Goal: Task Accomplishment & Management: Manage account settings

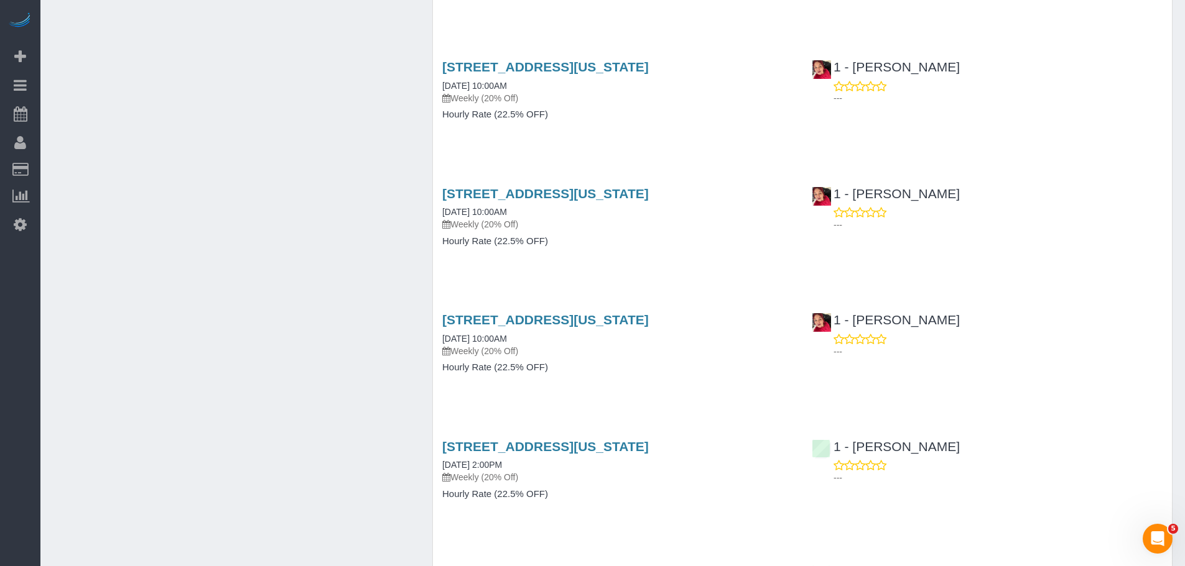
scroll to position [2352, 0]
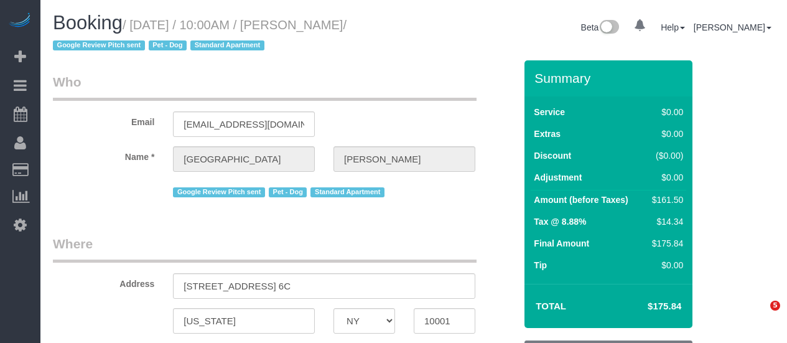
select select "NY"
select select "number:57"
select select "number:75"
select select "number:13"
select select "number:6"
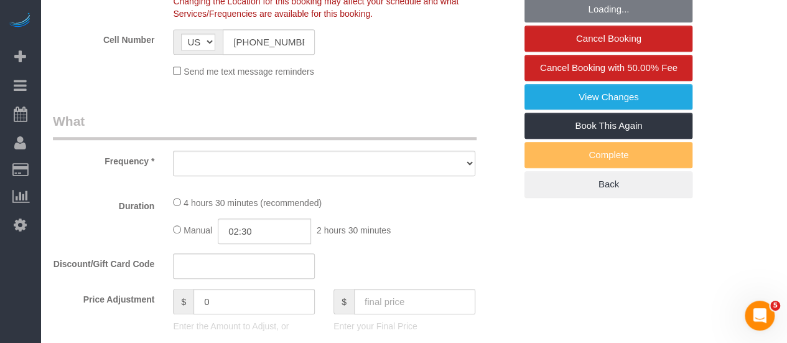
select select "object:971"
select select "string:stripe-pm_1Oe5Vq4VGloSiKo7A6D1LOqR"
select select "spot1"
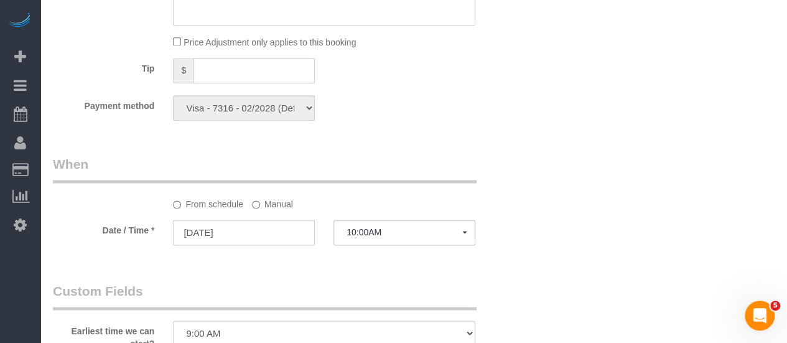
scroll to position [1119, 0]
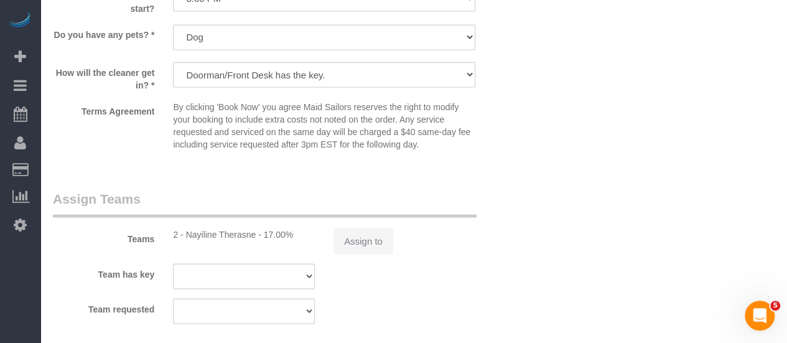
select select "2"
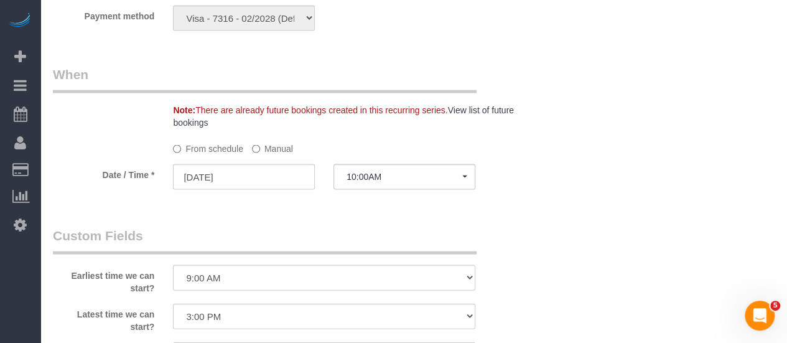
select select "object:1519"
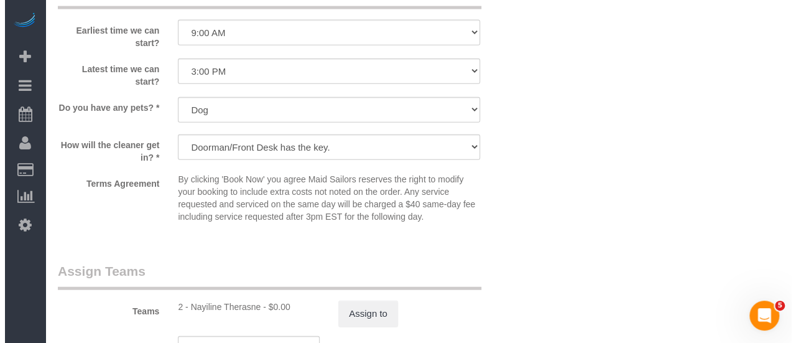
scroll to position [1679, 0]
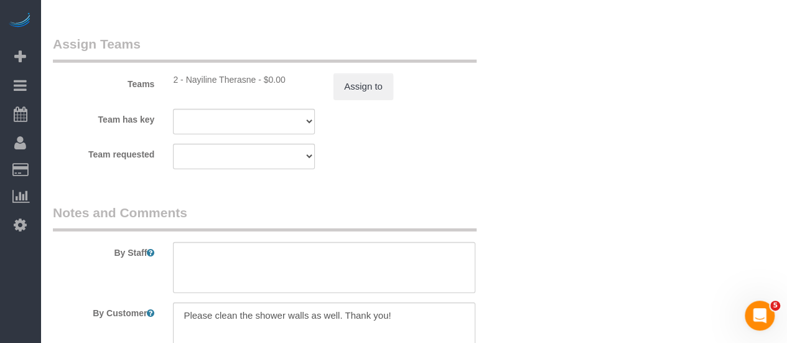
select select "2"
click at [369, 71] on div "Teams 2 - Nayiline Therasne - $0.00 Assign to" at bounding box center [284, 66] width 481 height 65
click at [367, 83] on button "Assign to" at bounding box center [363, 86] width 60 height 26
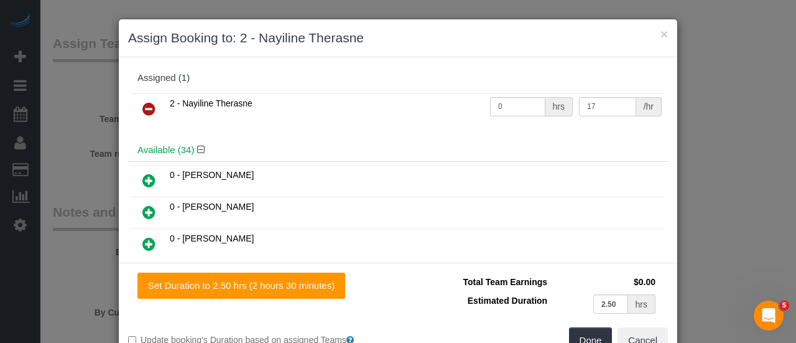
click at [156, 104] on link at bounding box center [148, 109] width 29 height 25
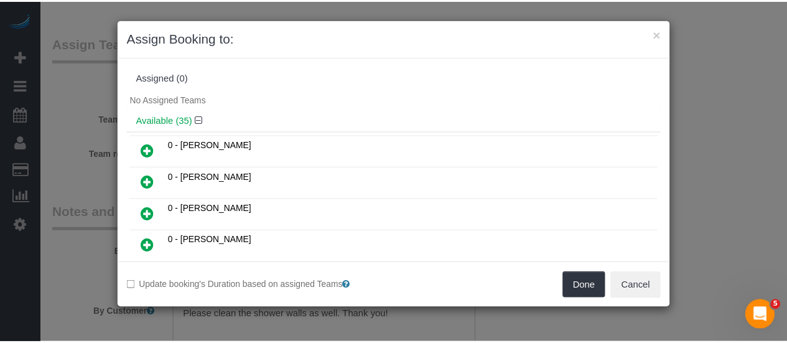
scroll to position [249, 0]
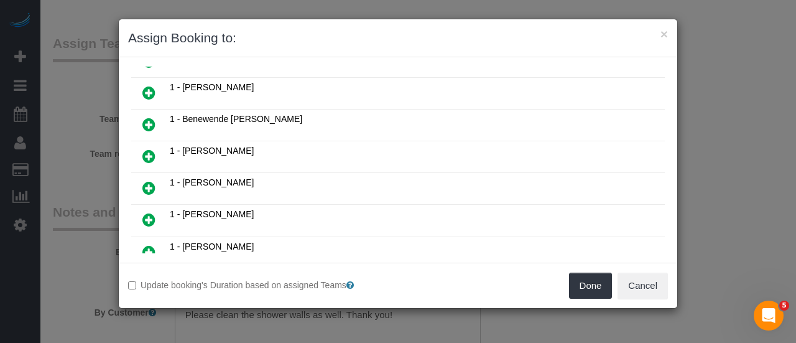
click at [570, 271] on div "Update booking's Duration based on assigned Teams Done Cancel" at bounding box center [398, 284] width 558 height 45
click at [588, 287] on button "Done" at bounding box center [591, 285] width 44 height 26
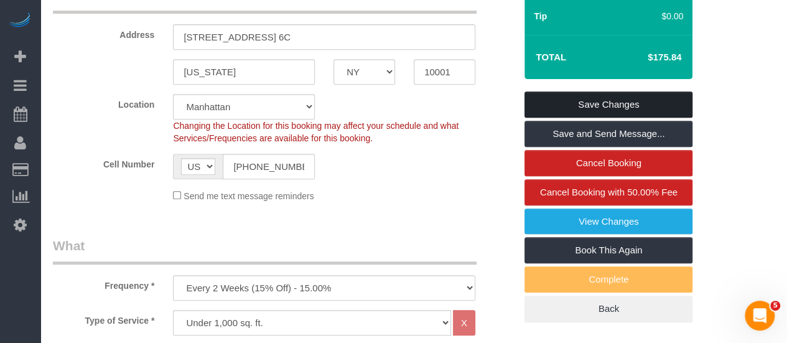
drag, startPoint x: 619, startPoint y: 99, endPoint x: 608, endPoint y: 106, distance: 13.1
click at [619, 99] on link "Save Changes" at bounding box center [608, 104] width 168 height 26
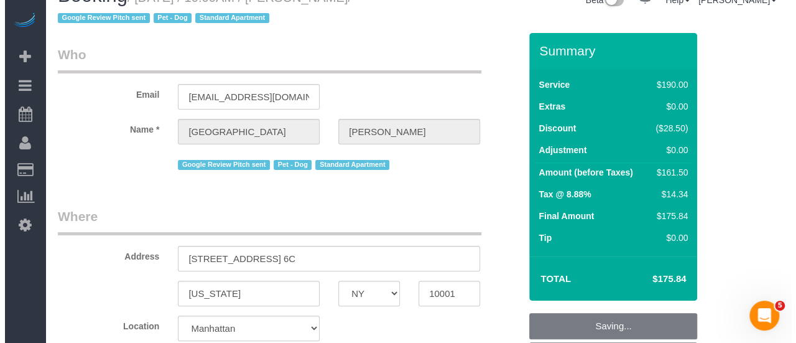
scroll to position [0, 0]
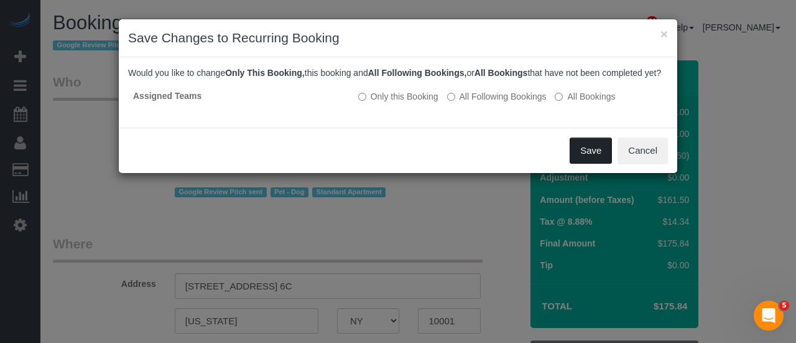
click at [579, 161] on button "Save" at bounding box center [591, 150] width 42 height 26
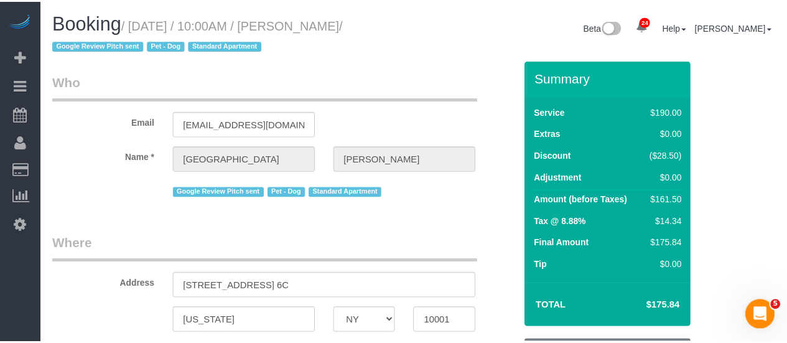
scroll to position [22, 0]
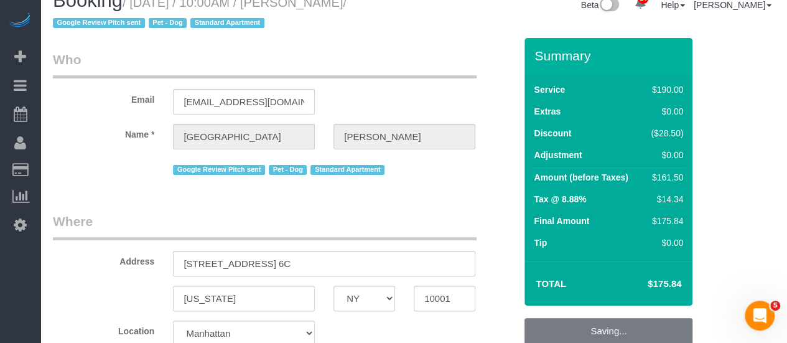
click at [405, 70] on legend "Who" at bounding box center [264, 64] width 423 height 28
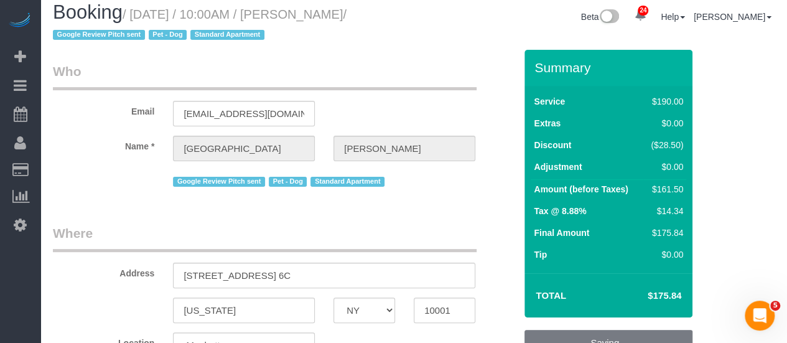
scroll to position [0, 0]
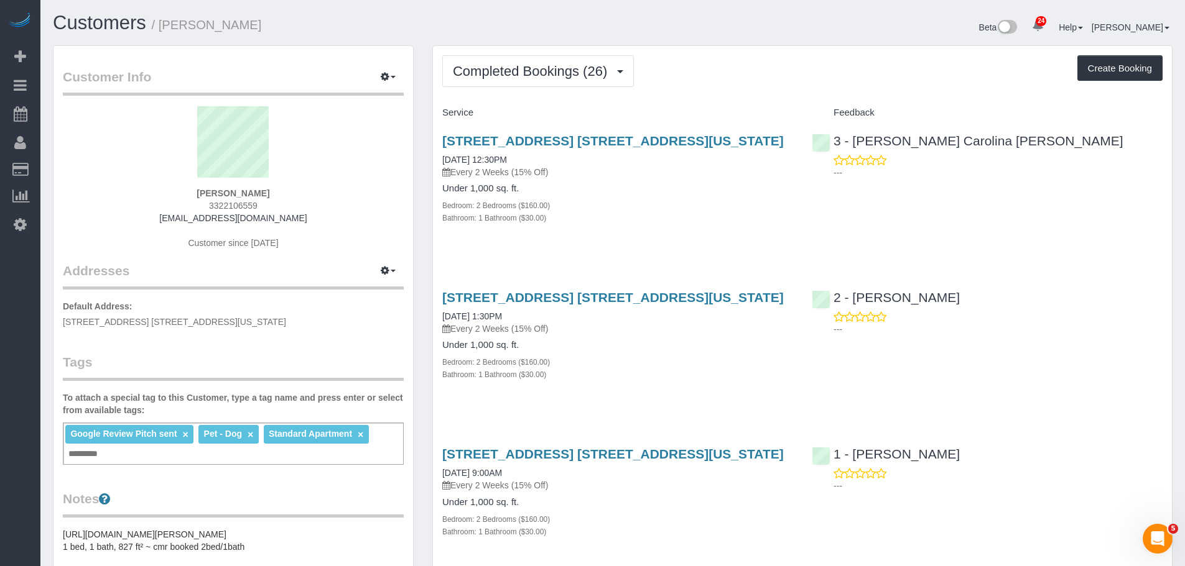
click at [779, 70] on div "Completed Bookings (26) Completed Bookings (26) Upcoming Bookings (7) Cancelled…" at bounding box center [802, 71] width 720 height 32
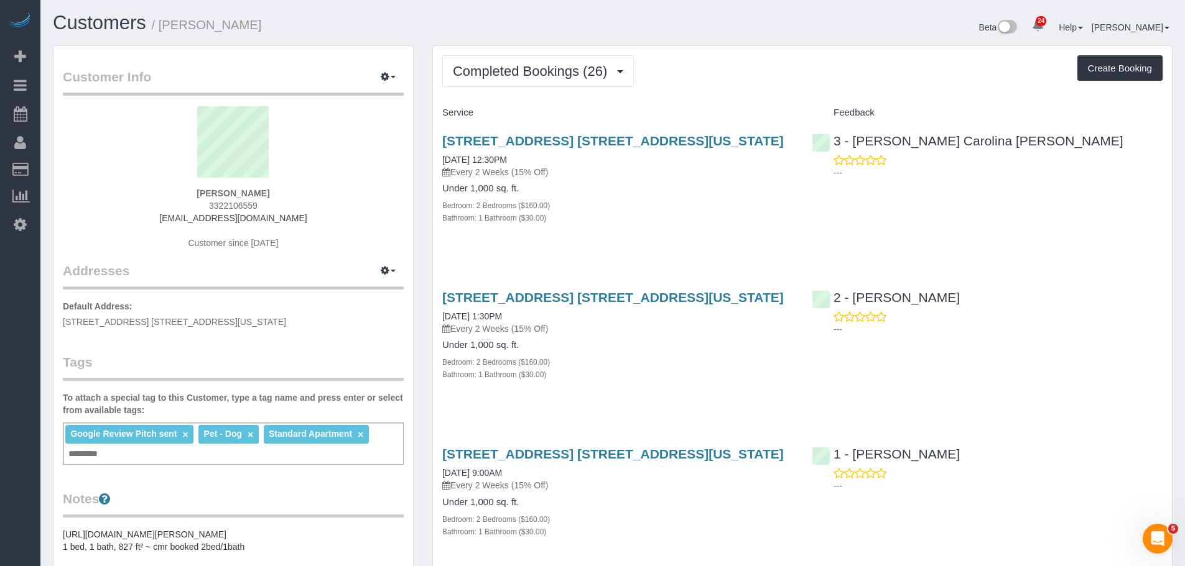
drag, startPoint x: 794, startPoint y: 109, endPoint x: 795, endPoint y: 129, distance: 19.9
click at [794, 109] on div "Service" at bounding box center [617, 113] width 369 height 21
click at [757, 86] on div "Completed Bookings (26) Completed Bookings (26) Upcoming Bookings (7) Cancelled…" at bounding box center [802, 71] width 720 height 32
click at [697, 82] on div "Completed Bookings (26) Completed Bookings (26) Upcoming Bookings (7) Cancelled…" at bounding box center [802, 71] width 720 height 32
click at [223, 325] on span "245 West 25th Street, Apt. 6C, New York, NY 10001" at bounding box center [174, 322] width 223 height 10
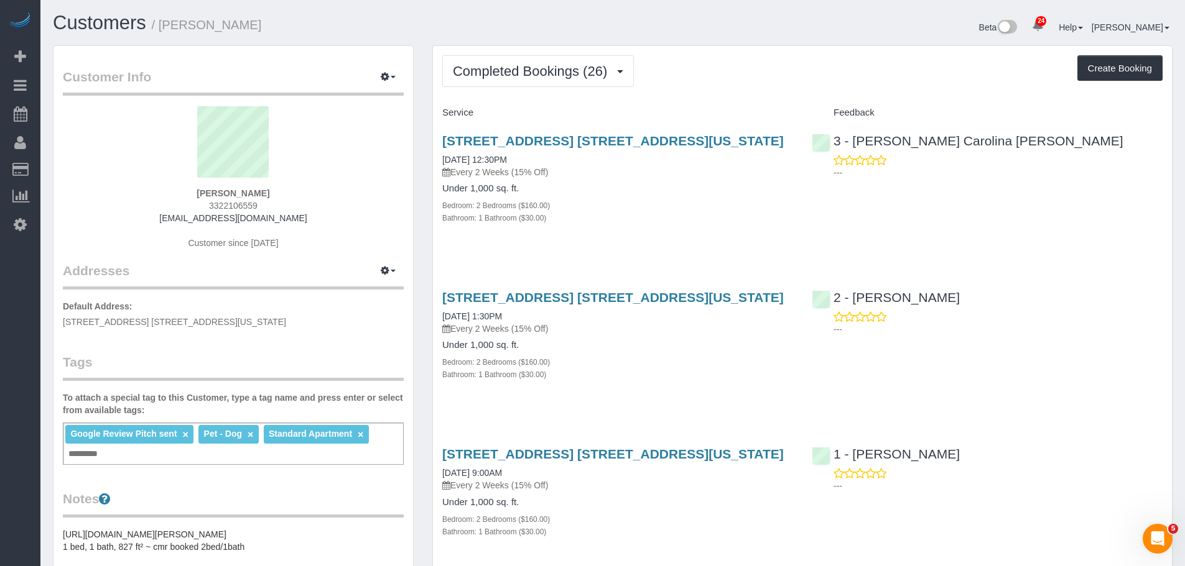
click at [223, 325] on span "245 West 25th Street, Apt. 6C, New York, NY 10001" at bounding box center [174, 322] width 223 height 10
copy div "245 West 25th Street, Apt. 6C, New York, NY 10001"
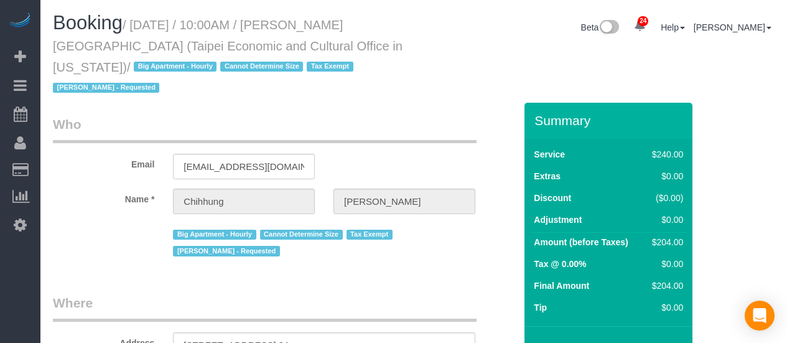
select select "NY"
select select "number:58"
select select "number:71"
select select "number:15"
select select "number:6"
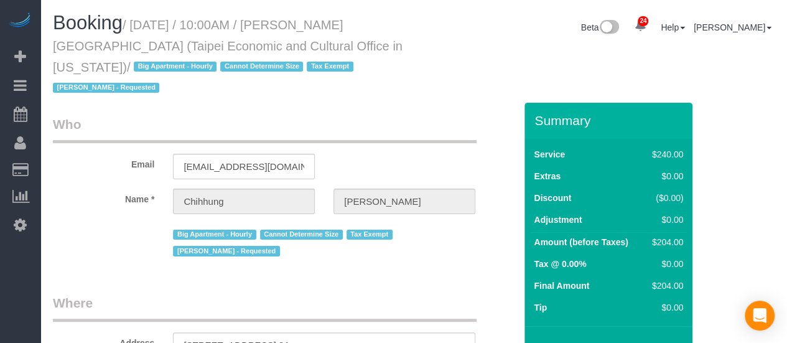
select select "object:971"
select select "180"
select select "string:stripe-pm_1RLUCB4VGloSiKo7MvFMC4eX"
select select "spot3"
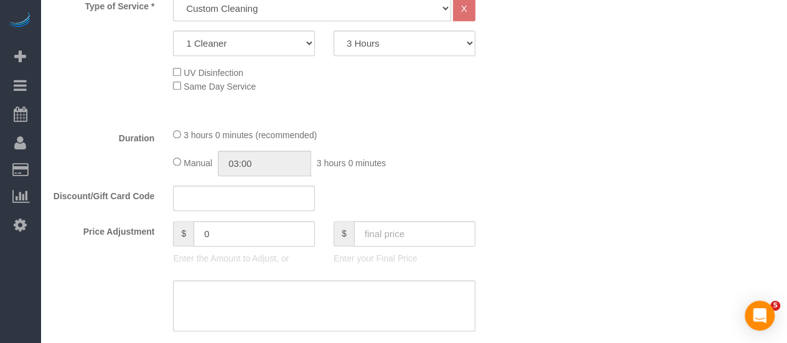
select select "object:1542"
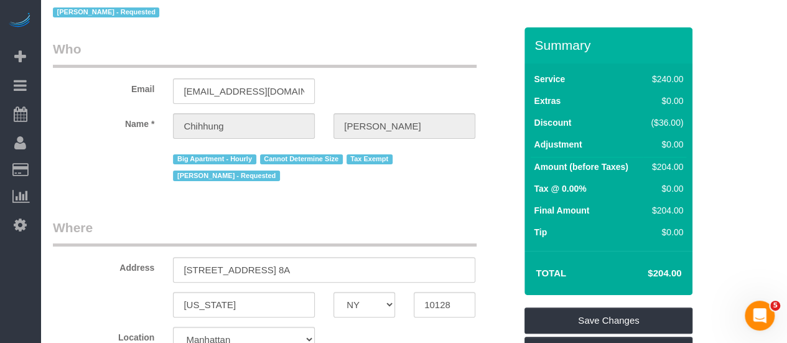
scroll to position [0, 0]
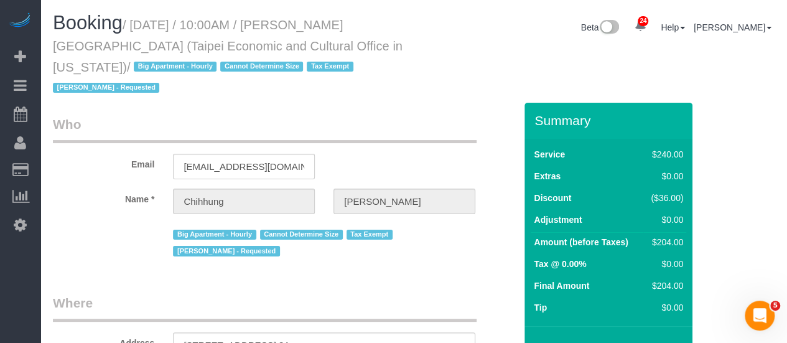
click at [328, 21] on small "/ [DATE] / 10:00AM / [PERSON_NAME][GEOGRAPHIC_DATA] (Taipei Economic and Cultur…" at bounding box center [227, 56] width 349 height 77
click at [71, 47] on small "/ [DATE] / 10:00AM / [PERSON_NAME][GEOGRAPHIC_DATA] (Taipei Economic and Cultur…" at bounding box center [227, 56] width 349 height 77
copy small "[PERSON_NAME]"
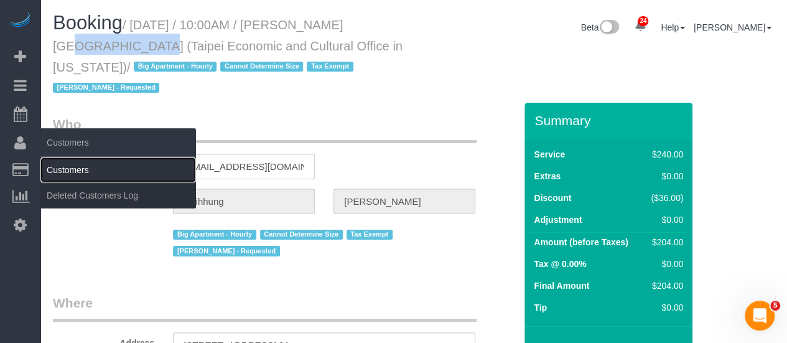
drag, startPoint x: 52, startPoint y: 168, endPoint x: 103, endPoint y: 163, distance: 51.8
click at [52, 168] on link "Customers" at bounding box center [117, 169] width 155 height 25
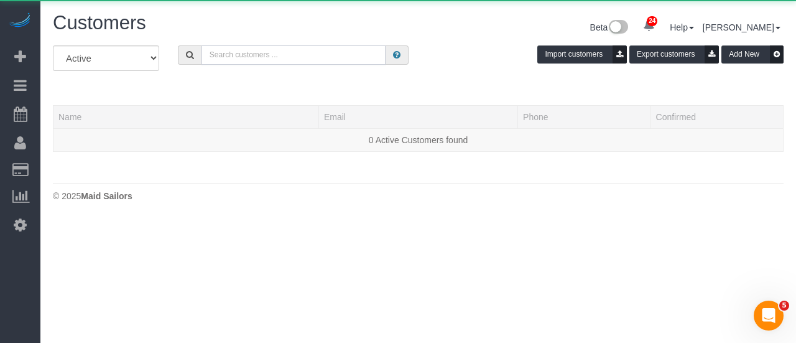
click at [310, 53] on input "text" at bounding box center [293, 54] width 185 height 19
paste input "Chihhung Wang"
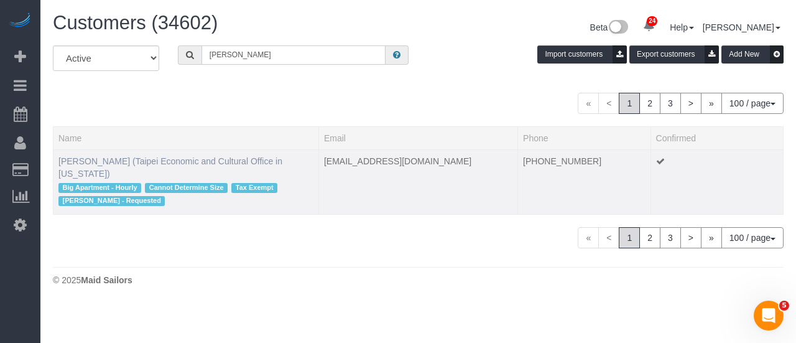
type input "Chihhung Wang"
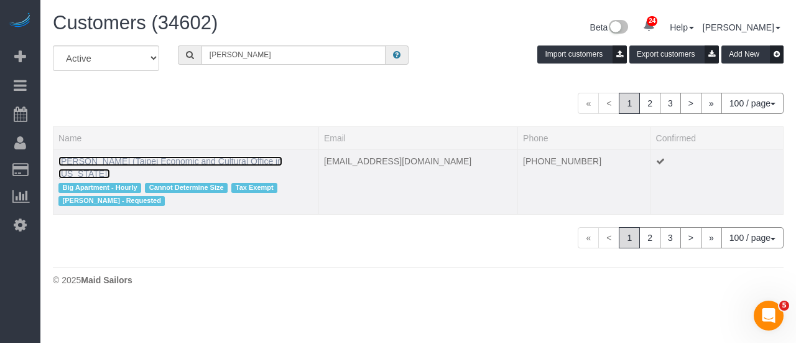
click at [157, 156] on link "Chihhung Wang (Taipei Economic and Cultural Office in New York)" at bounding box center [170, 167] width 224 height 22
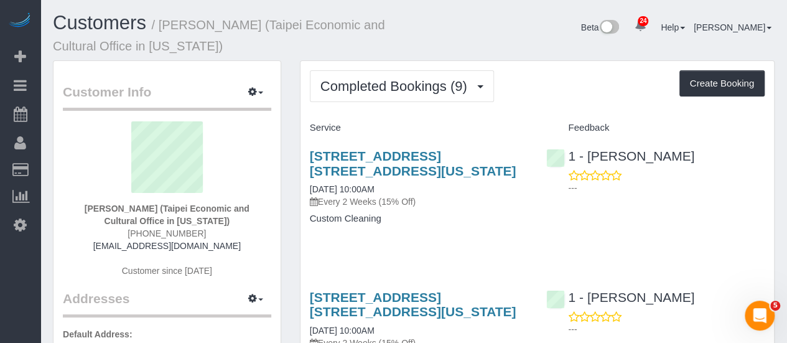
click at [515, 91] on div "Completed Bookings (9) Completed Bookings (9) Upcoming Bookings (6) Cancelled B…" at bounding box center [537, 86] width 455 height 32
click at [552, 98] on div "Completed Bookings (9) Completed Bookings (9) Upcoming Bookings (6) Cancelled B…" at bounding box center [537, 86] width 455 height 32
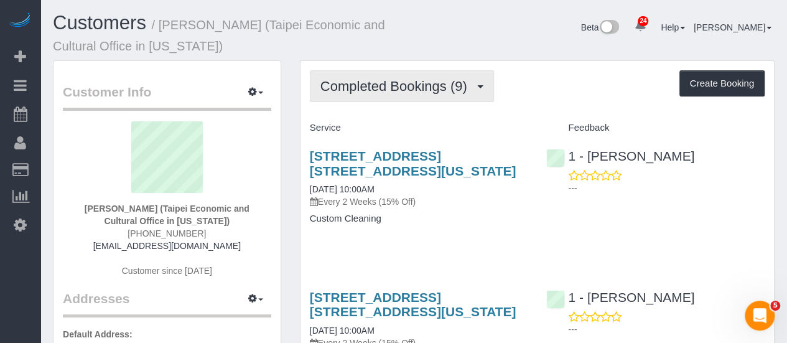
click at [428, 83] on span "Completed Bookings (9)" at bounding box center [396, 86] width 153 height 16
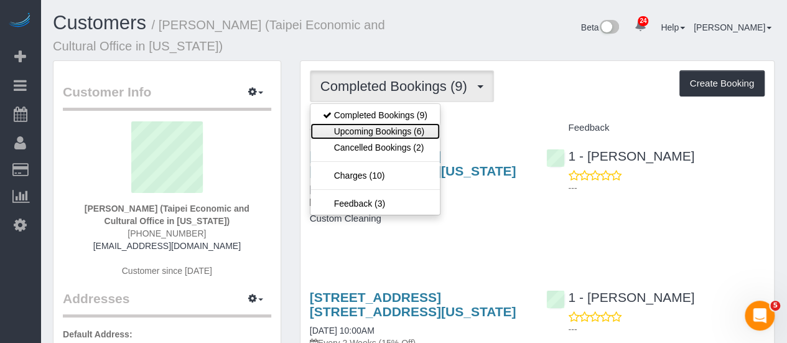
click at [422, 130] on link "Upcoming Bookings (6)" at bounding box center [374, 131] width 129 height 16
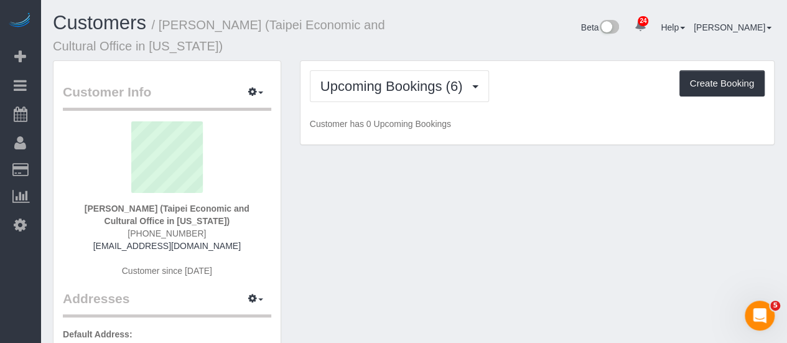
click at [525, 106] on div "Upcoming Bookings (6) Completed Bookings (9) Upcoming Bookings (6) Cancelled Bo…" at bounding box center [536, 103] width 473 height 84
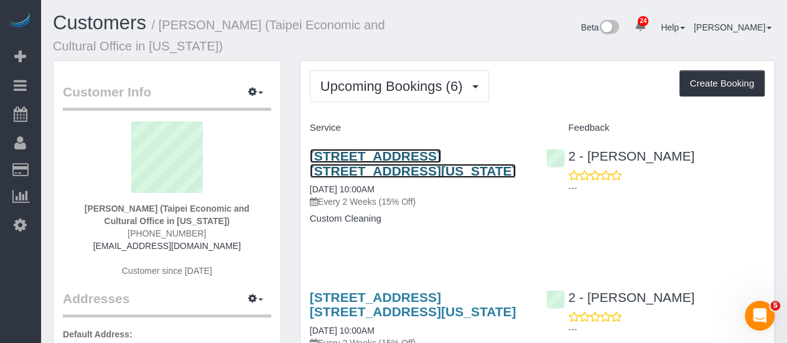
click at [446, 154] on link "60 East 88th Street, Apt. 8a, New York, NY 10128" at bounding box center [413, 163] width 206 height 29
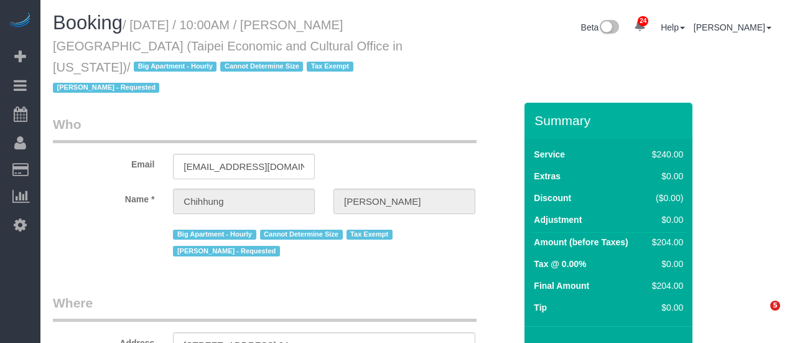
select select "NY"
select select "number:58"
select select "number:71"
select select "number:15"
select select "number:6"
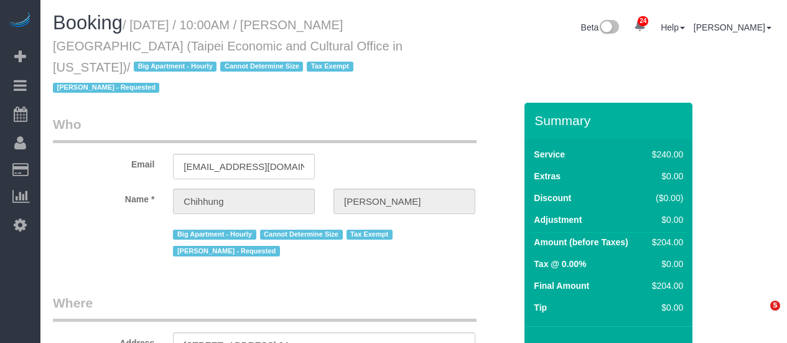
select select "spot3"
select select "object:980"
select select "string:[GEOGRAPHIC_DATA]"
select select "180"
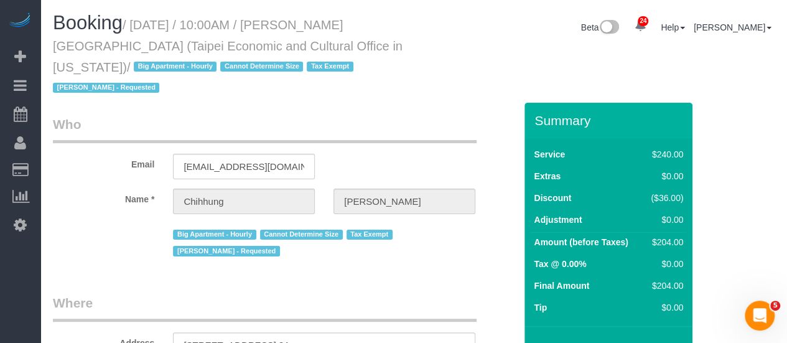
click at [463, 60] on div "Booking / [DATE] / 10:00AM / [PERSON_NAME][GEOGRAPHIC_DATA] (Taipei Economic an…" at bounding box center [414, 57] width 740 height 90
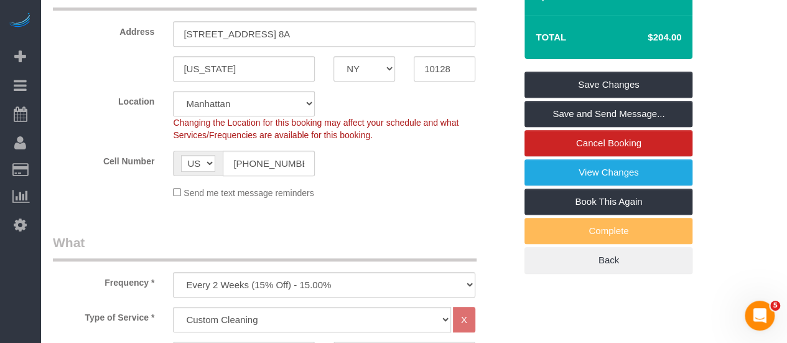
scroll to position [684, 0]
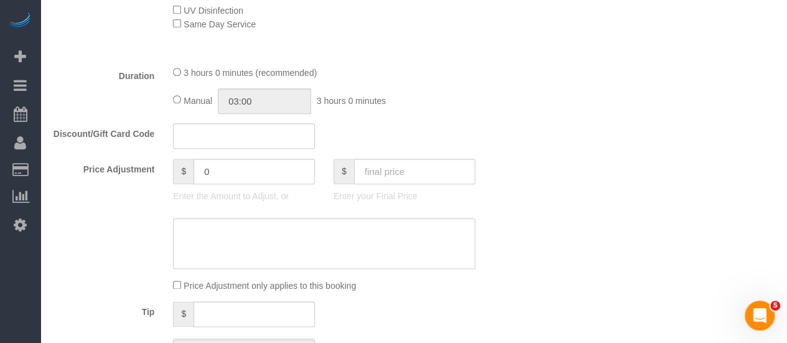
click at [505, 165] on div "Price Adjustment $ 0 Enter the Amount to Adjust, or $ Enter your Final Price" at bounding box center [284, 184] width 481 height 50
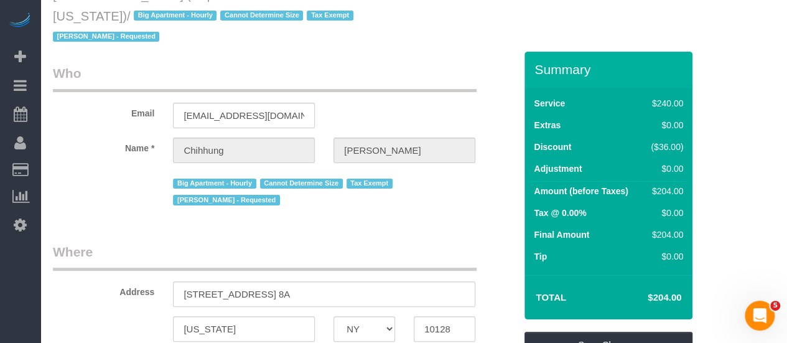
scroll to position [0, 0]
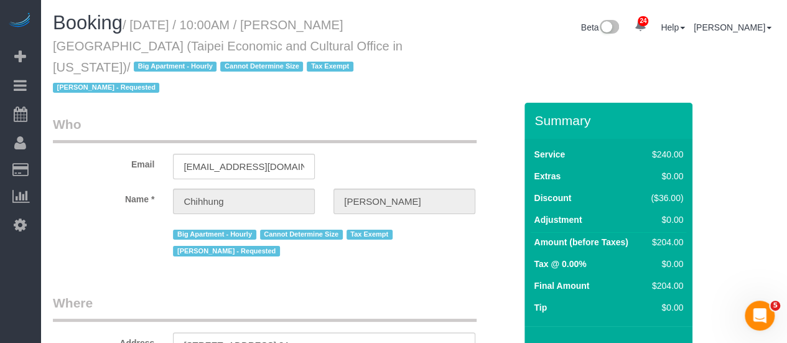
click at [338, 23] on small "/ [DATE] / 10:00AM / [PERSON_NAME][GEOGRAPHIC_DATA] (Taipei Economic and Cultur…" at bounding box center [227, 56] width 349 height 77
click at [67, 47] on small "/ [DATE] / 10:00AM / [PERSON_NAME][GEOGRAPHIC_DATA] (Taipei Economic and Cultur…" at bounding box center [227, 56] width 349 height 77
copy small "[PERSON_NAME]"
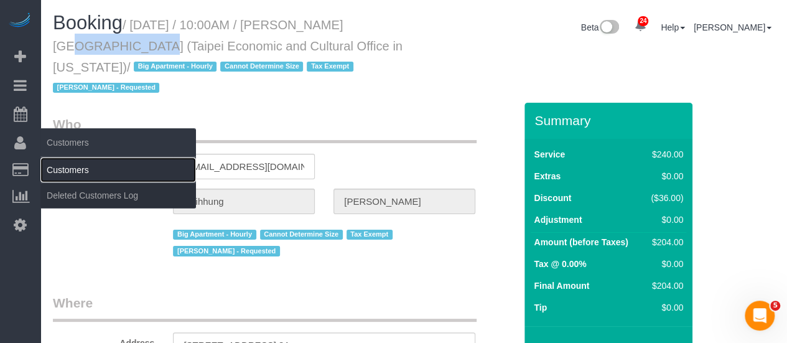
click at [58, 166] on link "Customers" at bounding box center [117, 169] width 155 height 25
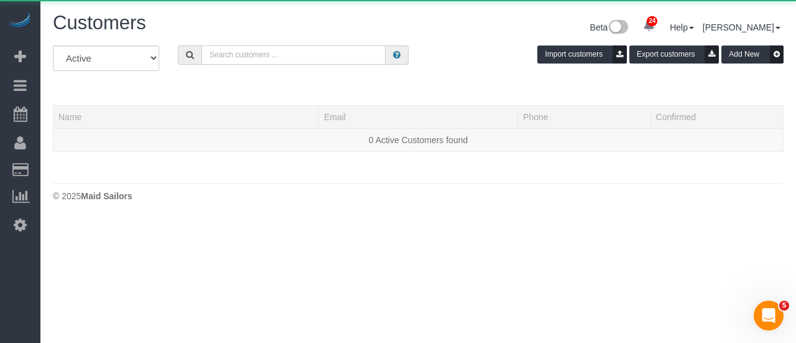
click at [246, 54] on input "text" at bounding box center [293, 54] width 185 height 19
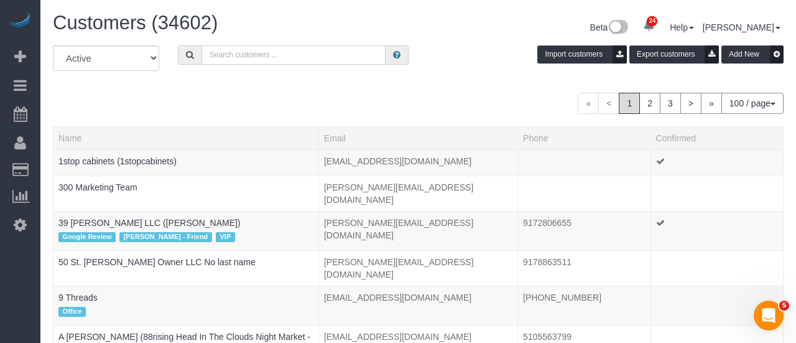
paste input "[PERSON_NAME]"
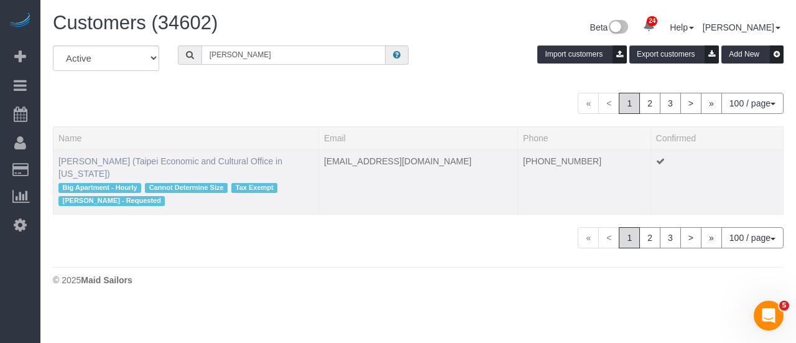
type input "[PERSON_NAME]"
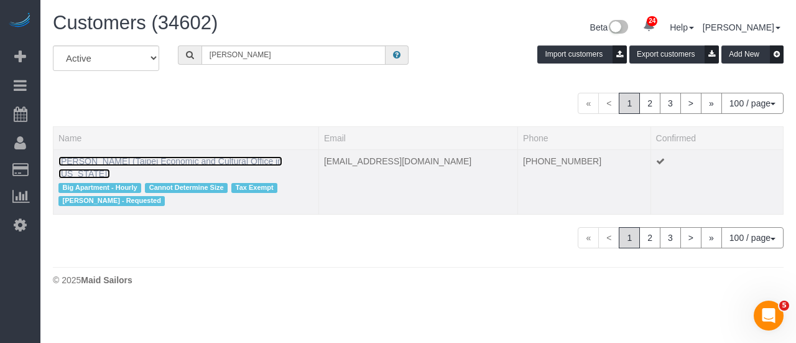
click at [98, 159] on link "[PERSON_NAME] (Taipei Economic and Cultural Office in [US_STATE])" at bounding box center [170, 167] width 224 height 22
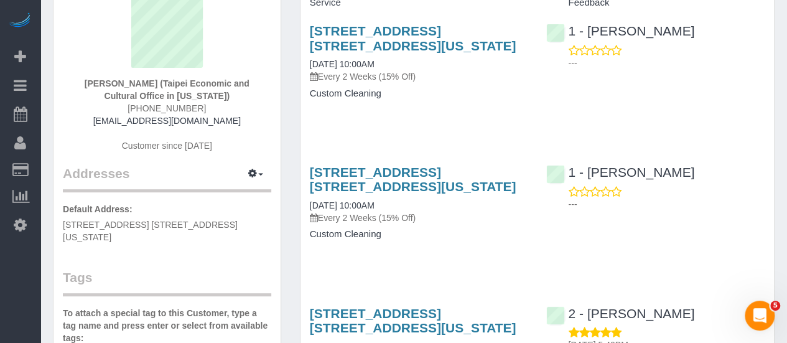
scroll to position [311, 0]
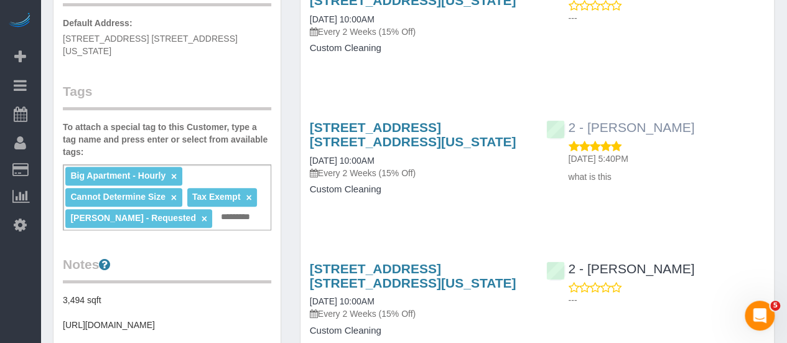
drag, startPoint x: 699, startPoint y: 127, endPoint x: 584, endPoint y: 124, distance: 114.5
click at [584, 124] on div "2 - [PERSON_NAME] [DATE] 5:40PM what is this" at bounding box center [655, 148] width 237 height 79
copy link "[PERSON_NAME]"
click at [223, 209] on input "text" at bounding box center [238, 217] width 42 height 16
paste input "**********"
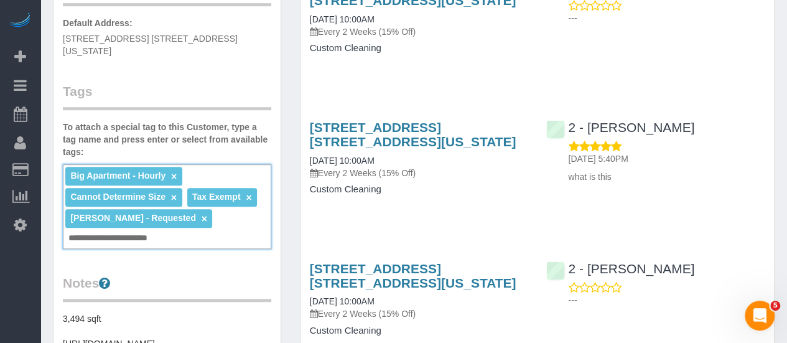
type input "**********"
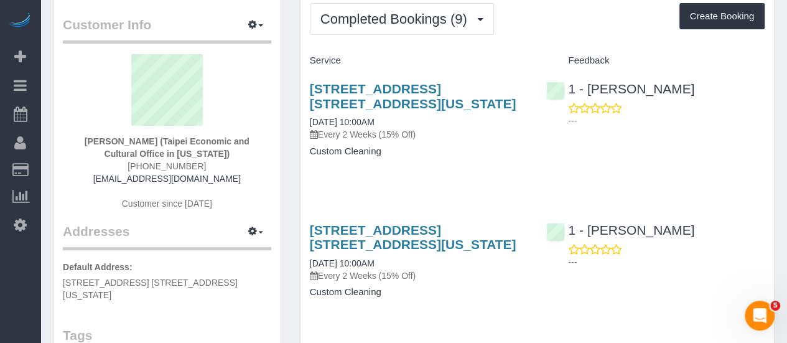
scroll to position [0, 0]
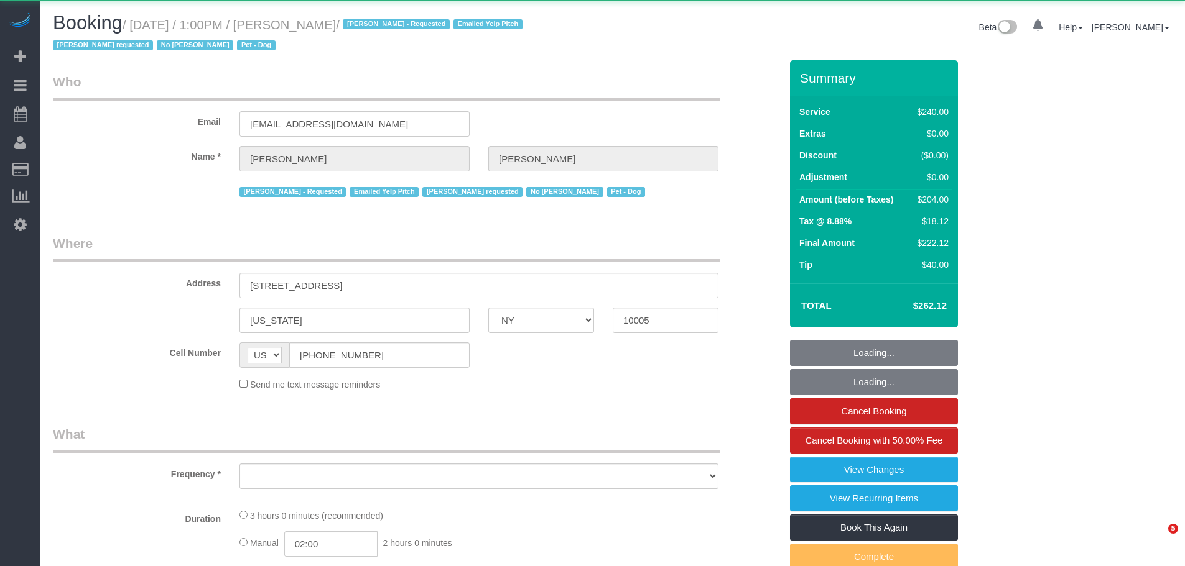
select select "NY"
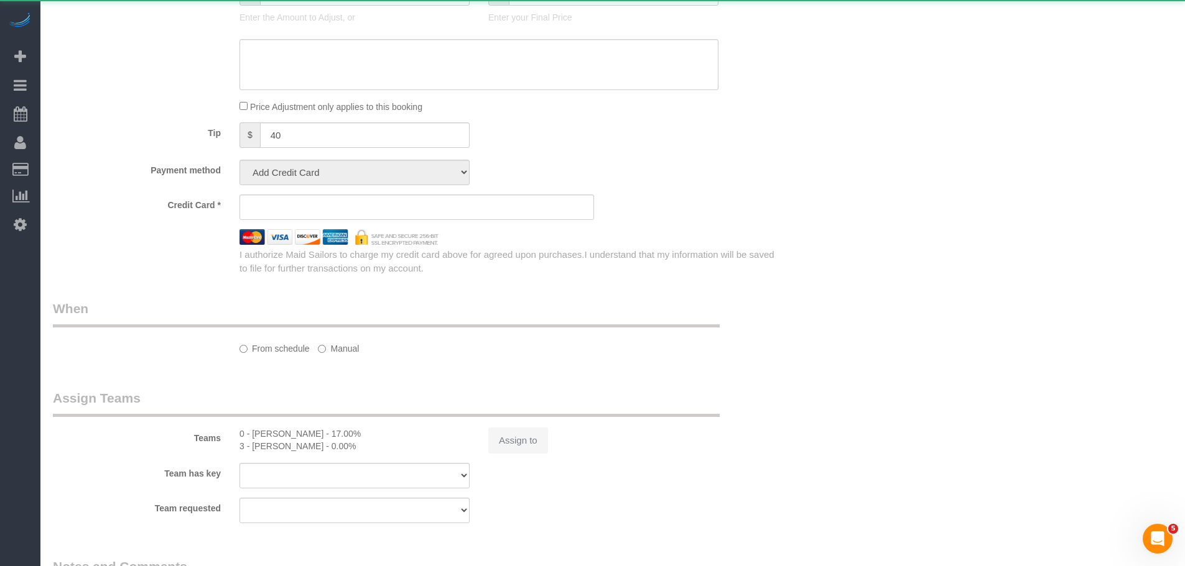
select select "string:stripe-pm_1O4Two4VGloSiKo7SOdDDauw"
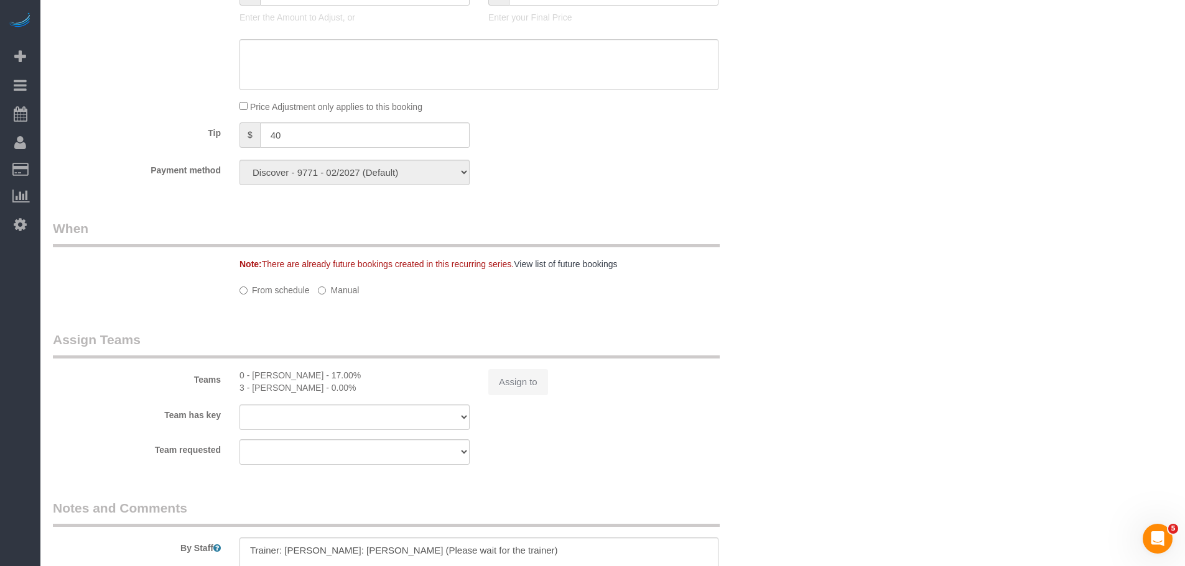
select select "object:842"
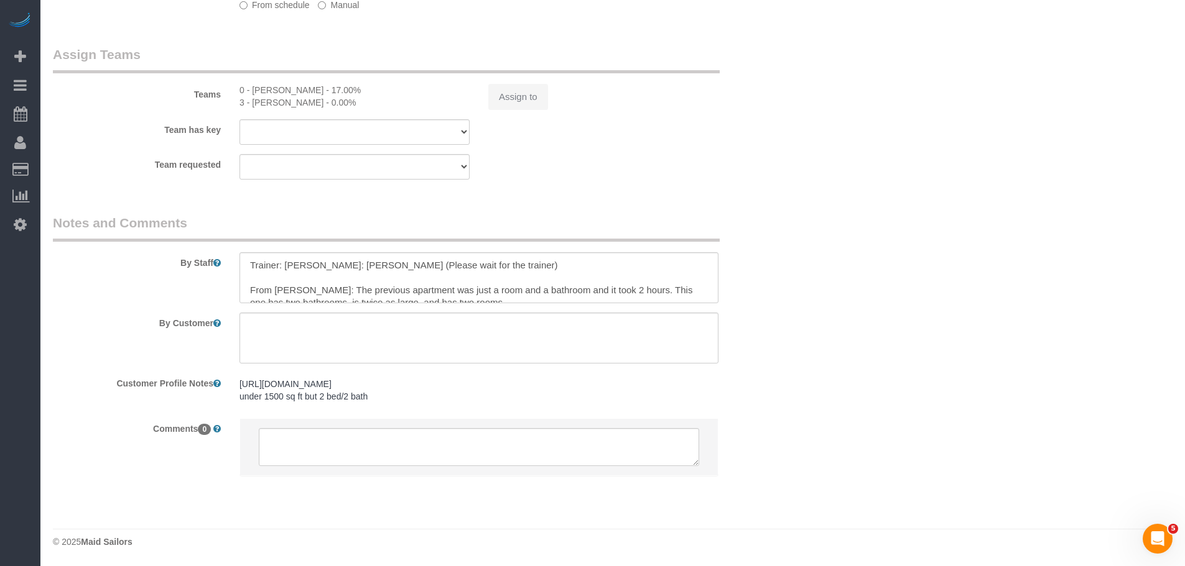
select select "number:60"
select select "number:90"
select select "number:13"
select select "number:6"
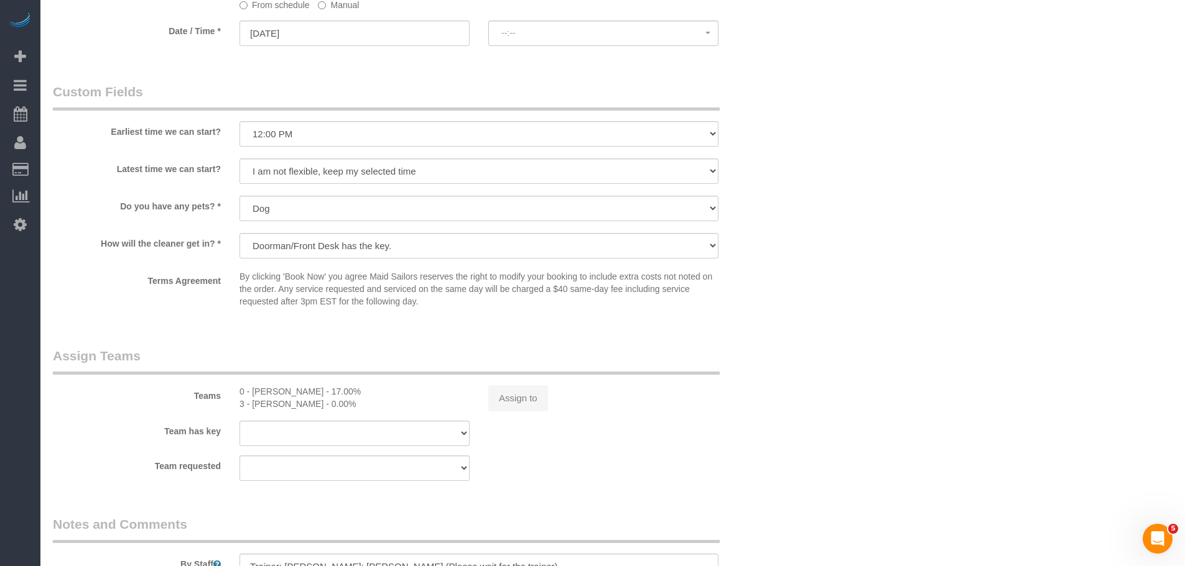
select select "spot1"
select select "object:1432"
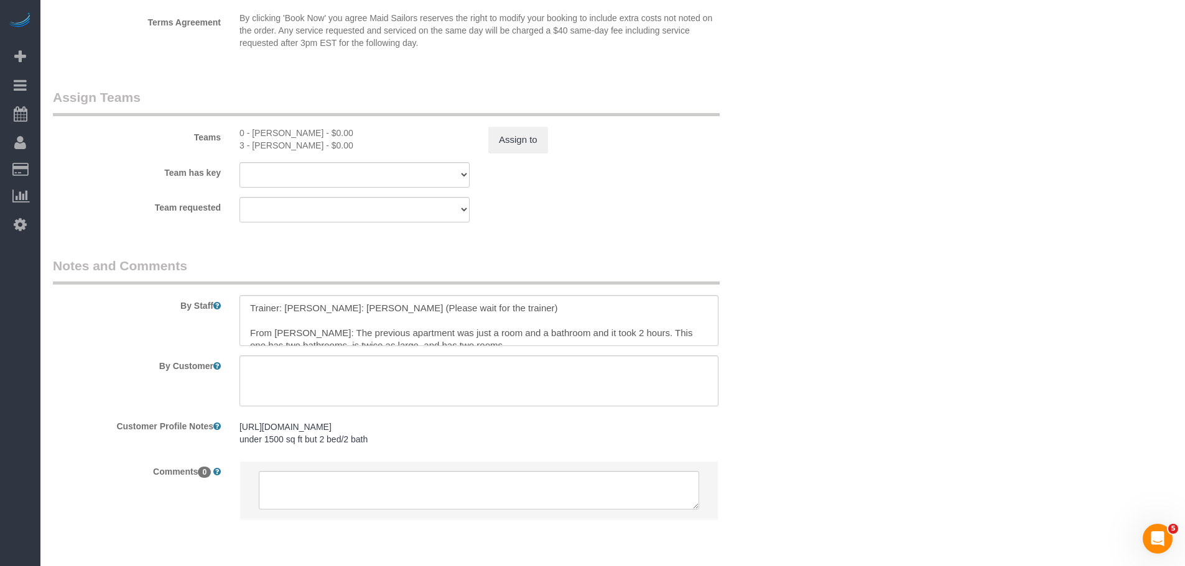
select select "180"
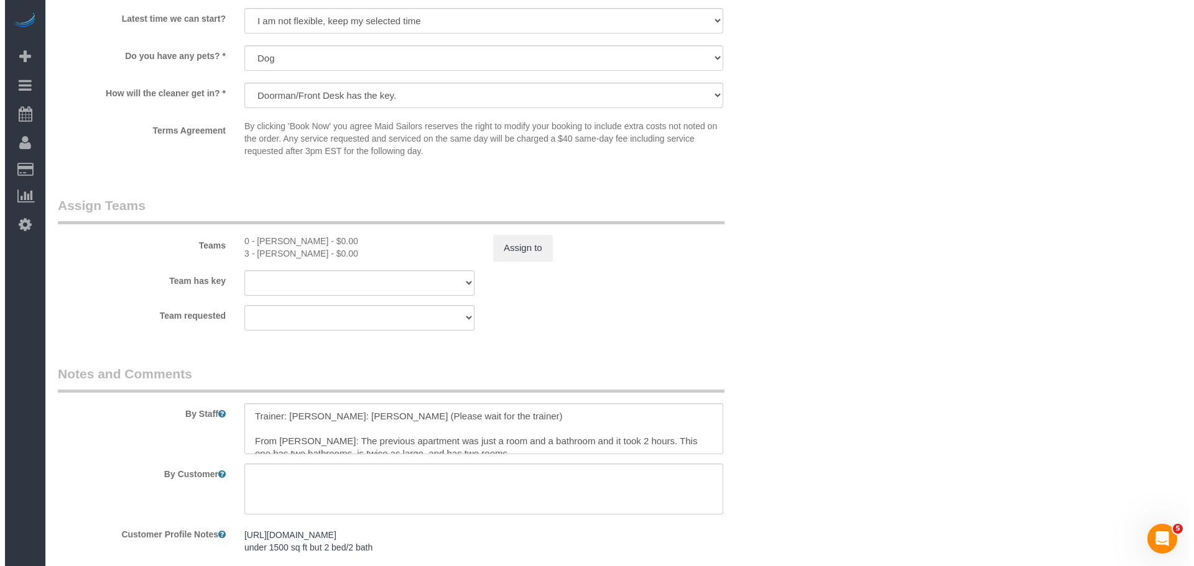
scroll to position [1262, 0]
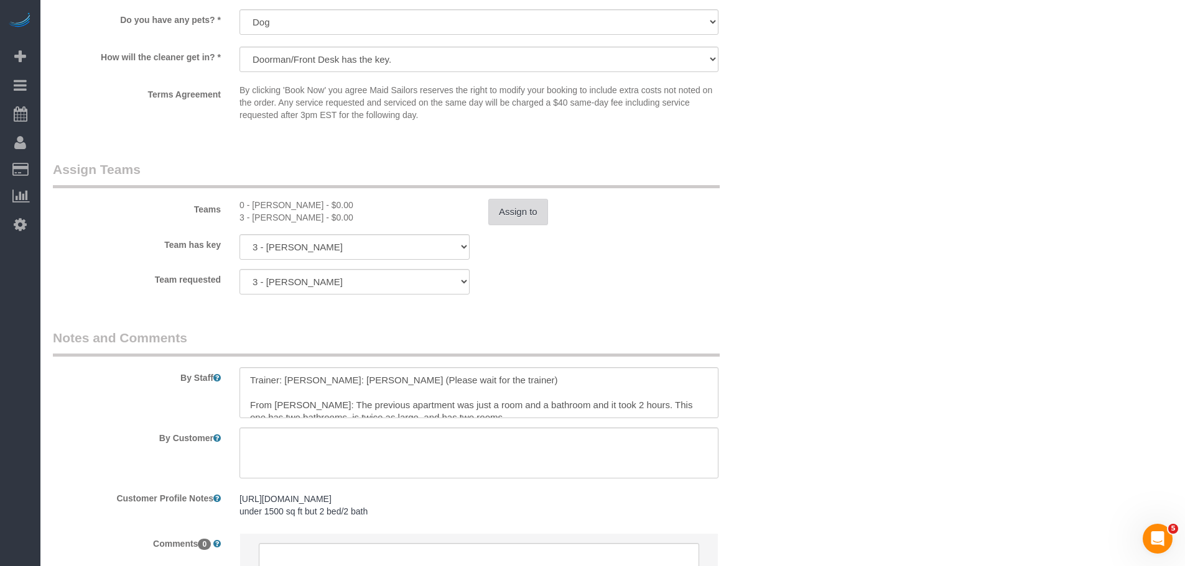
click at [512, 213] on button "Assign to" at bounding box center [518, 212] width 60 height 26
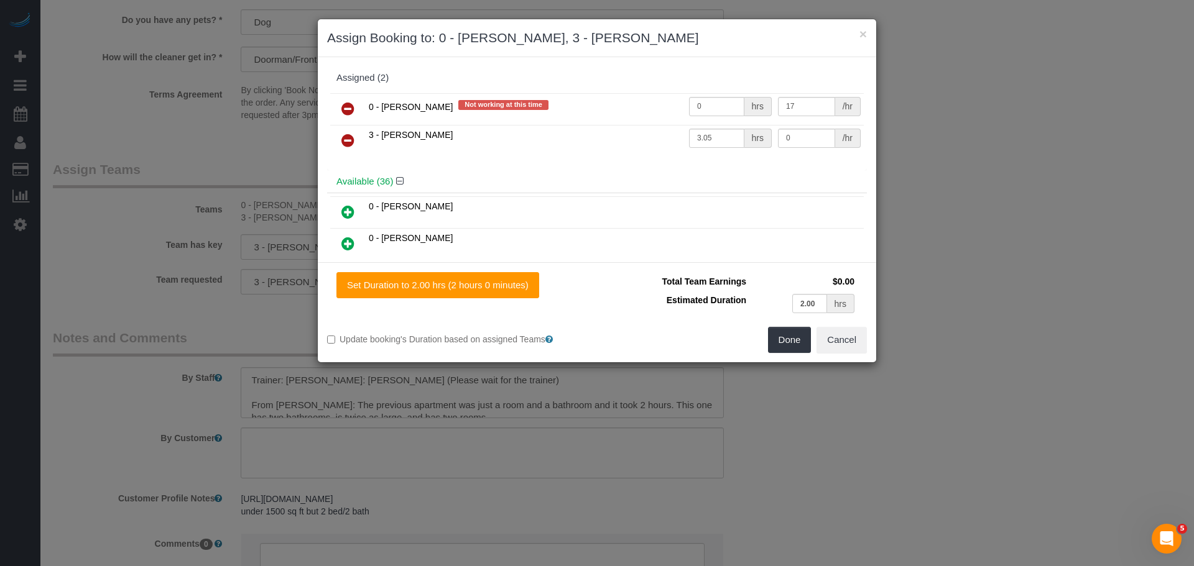
drag, startPoint x: 343, startPoint y: 106, endPoint x: 355, endPoint y: 113, distance: 13.4
click at [343, 106] on icon at bounding box center [347, 108] width 13 height 15
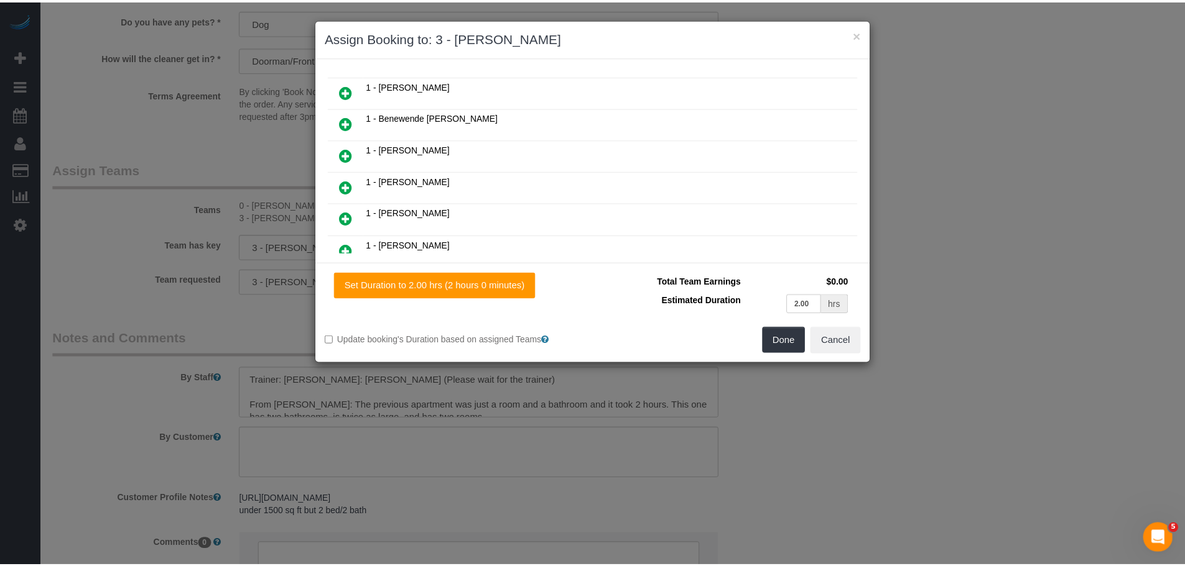
scroll to position [62, 0]
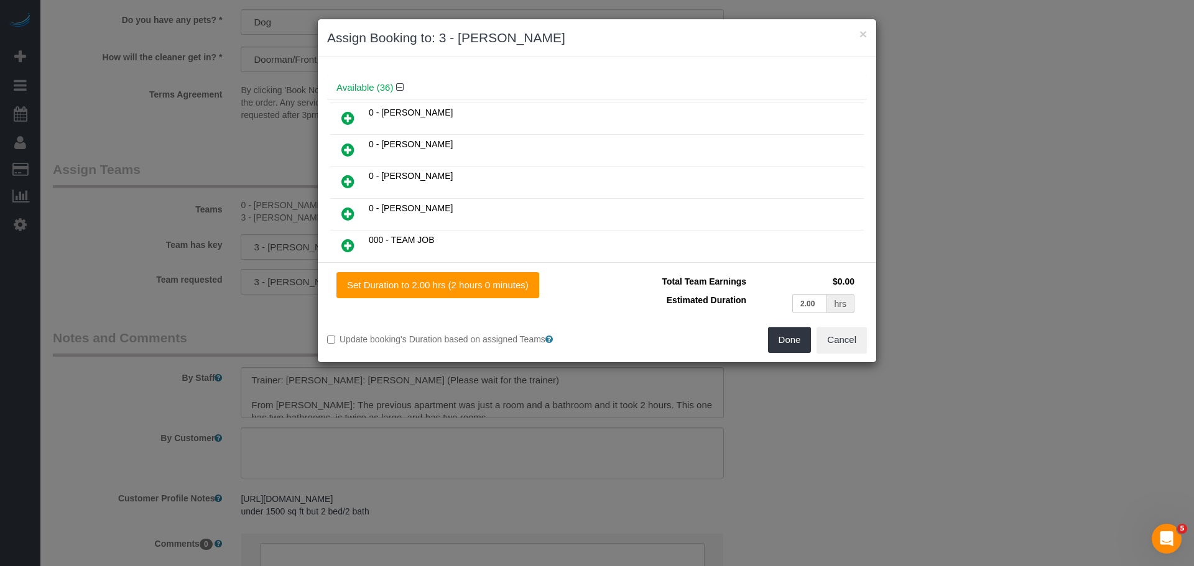
drag, startPoint x: 356, startPoint y: 182, endPoint x: 364, endPoint y: 182, distance: 8.1
click at [356, 182] on link at bounding box center [347, 182] width 29 height 25
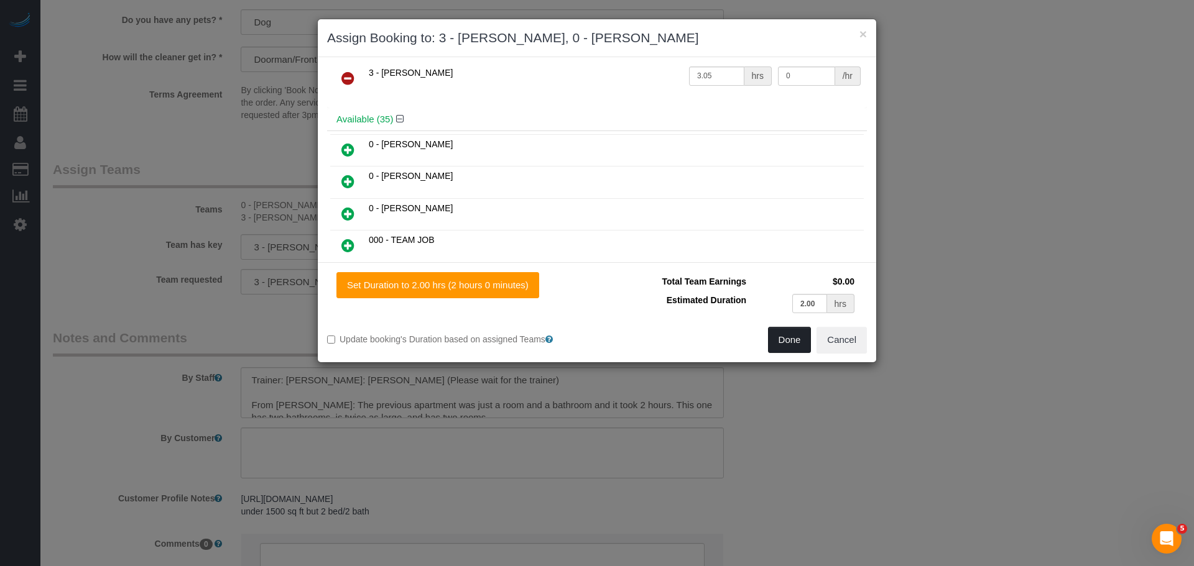
click at [787, 347] on button "Done" at bounding box center [790, 340] width 44 height 26
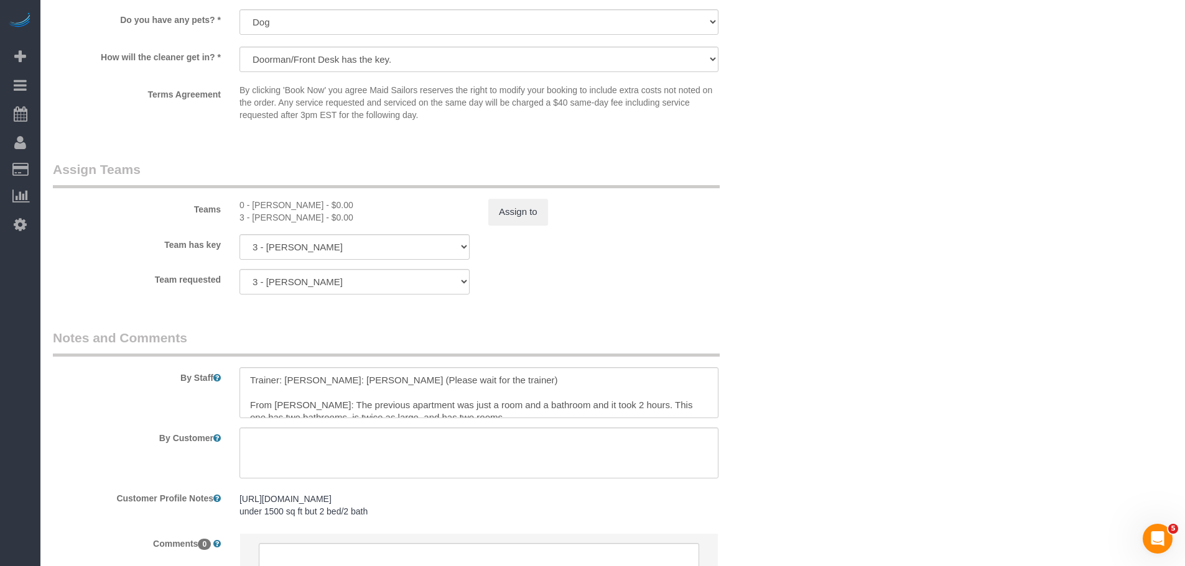
click at [257, 201] on div "0 - Kenia Cabanilla Rosado - $0.00" at bounding box center [354, 205] width 230 height 12
click at [289, 202] on div "0 - Kenia Cabanilla Rosado - $0.00" at bounding box center [354, 205] width 230 height 12
copy div "Kenia Cabanilla"
click at [330, 196] on div "Teams 0 - Kenia Cabanilla Rosado - $0.00 3 - Geraldin Bastidas - $0.00 Assign to" at bounding box center [417, 192] width 746 height 65
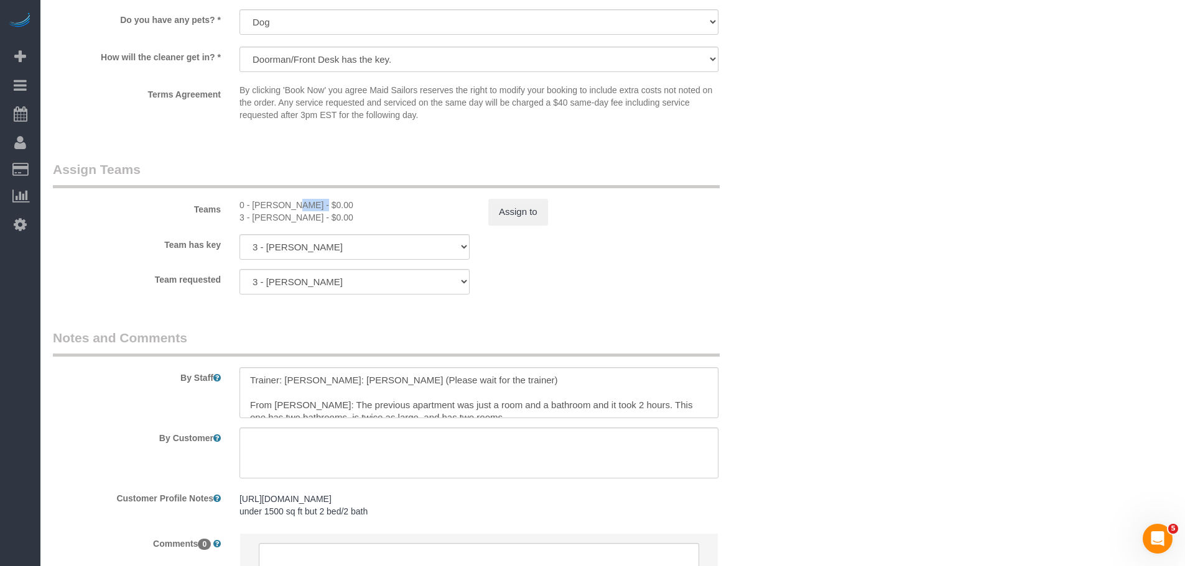
copy div "Kenia Cabanilla Rosado"
click at [297, 394] on textarea at bounding box center [478, 392] width 479 height 51
click at [334, 388] on textarea at bounding box center [478, 392] width 479 height 51
paste textarea "Kenia Cabanilla Rosa"
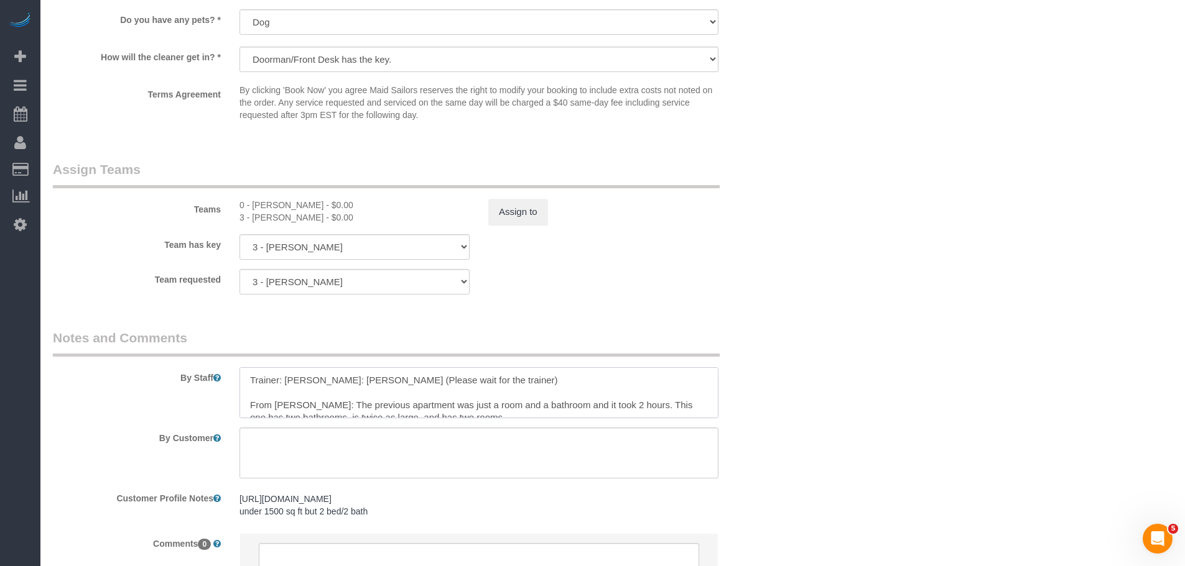
type textarea "Trainer: Geraldin Bastidas Trainee: Kenia Cabanilla Rosado (Please wait for the…"
click at [701, 286] on div "Team requested 3 - Geraldin Bastidas 0 - Leidy Toledo 000- Donna Mercado 000 - …" at bounding box center [417, 281] width 746 height 25
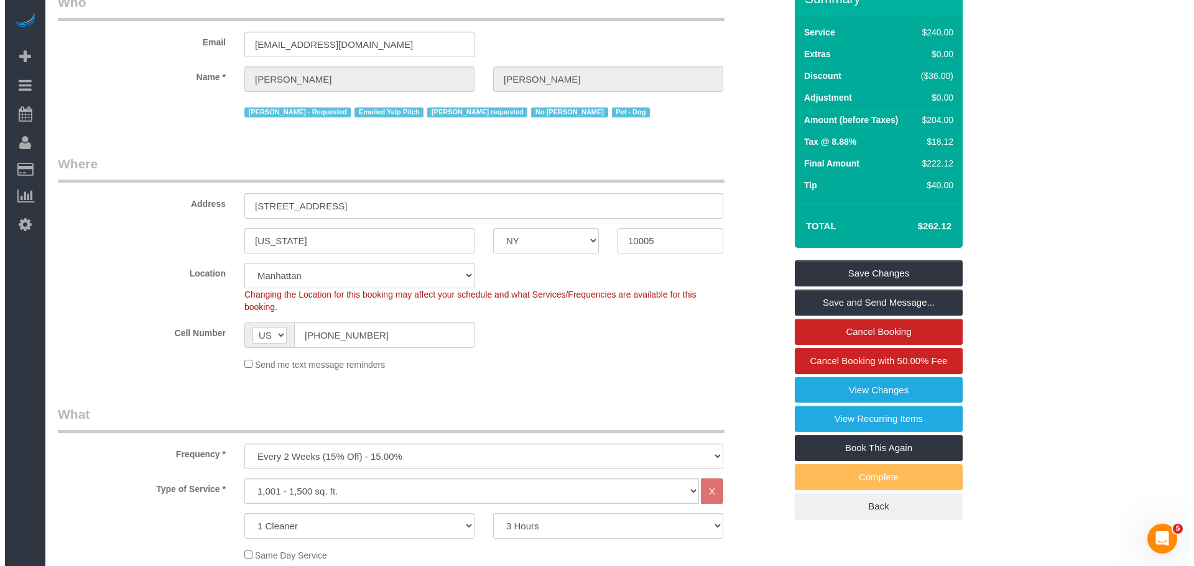
scroll to position [0, 0]
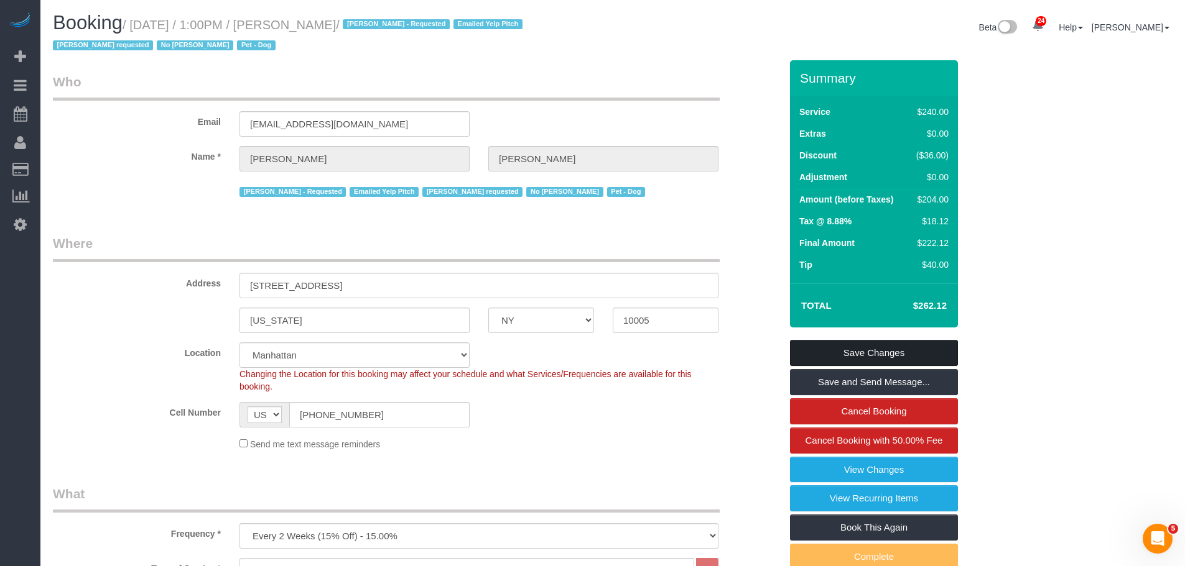
click at [886, 351] on link "Save Changes" at bounding box center [874, 353] width 168 height 26
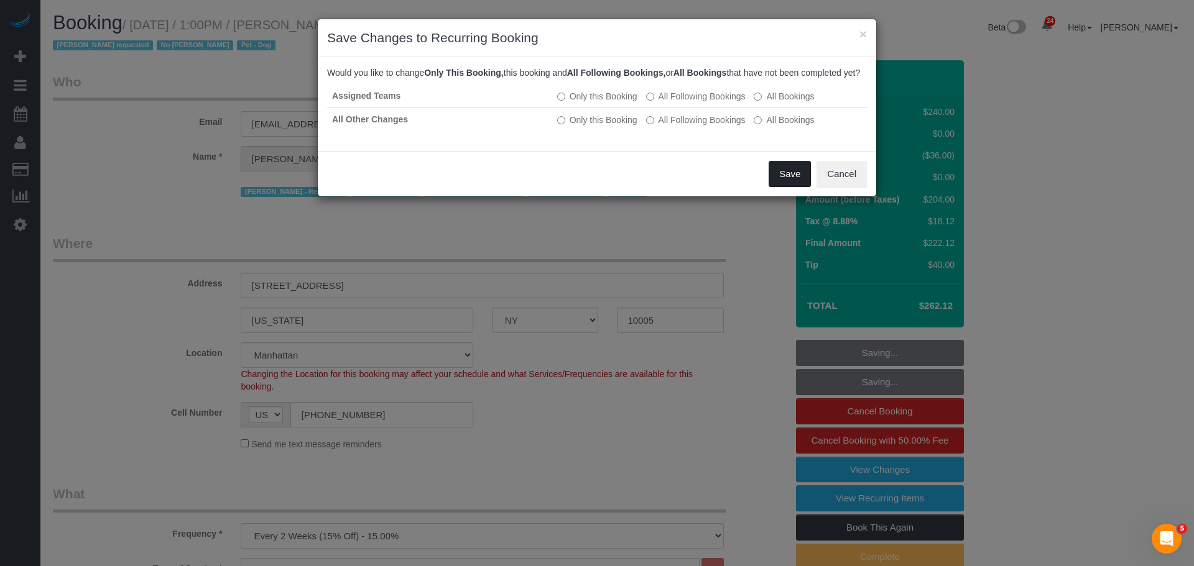
click at [798, 187] on button "Save" at bounding box center [790, 174] width 42 height 26
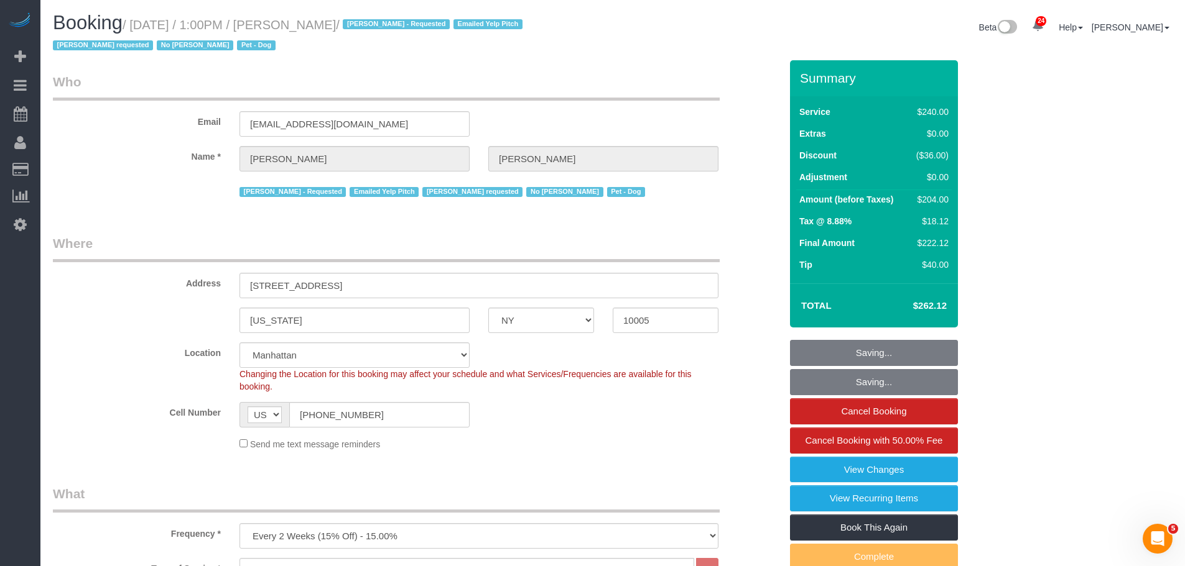
click at [612, 78] on legend "Who" at bounding box center [386, 87] width 667 height 28
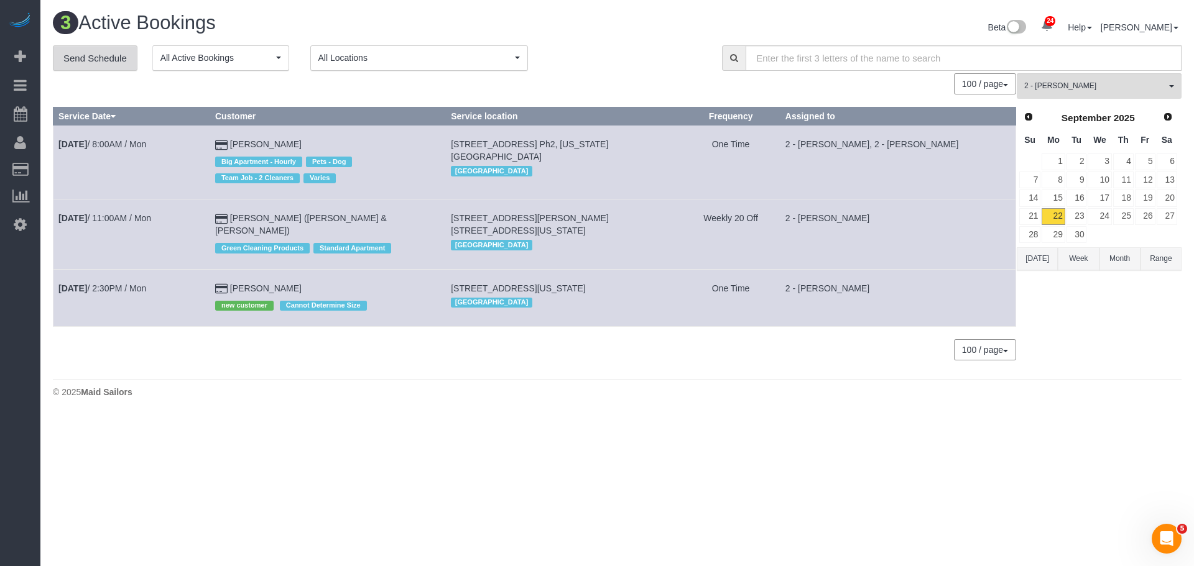
click at [63, 52] on link "Send Schedule" at bounding box center [95, 58] width 85 height 26
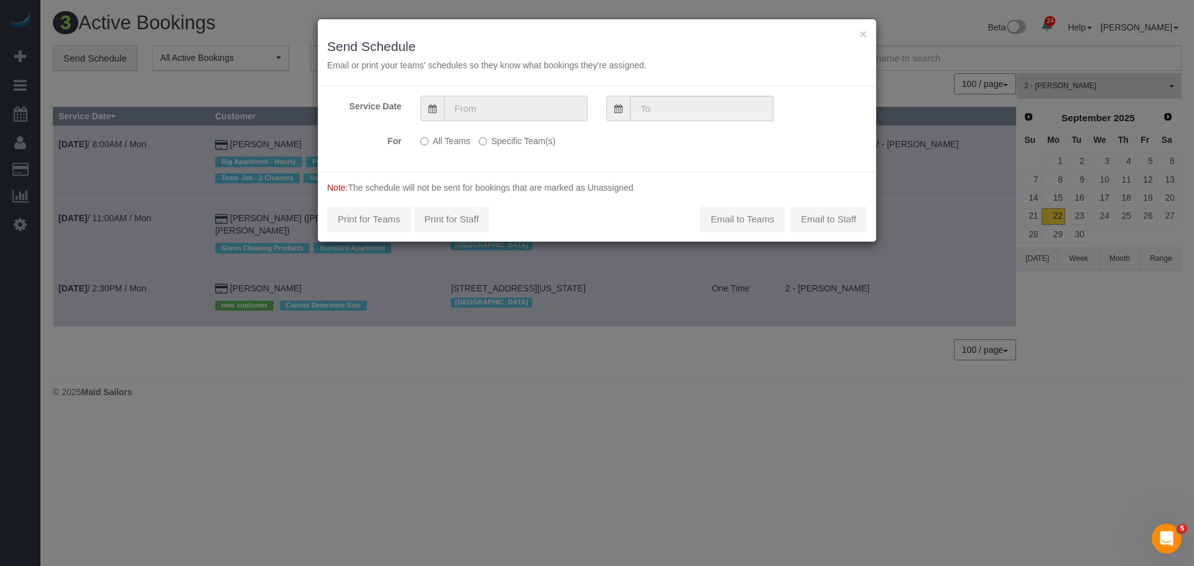
click at [489, 115] on input "text" at bounding box center [516, 108] width 144 height 25
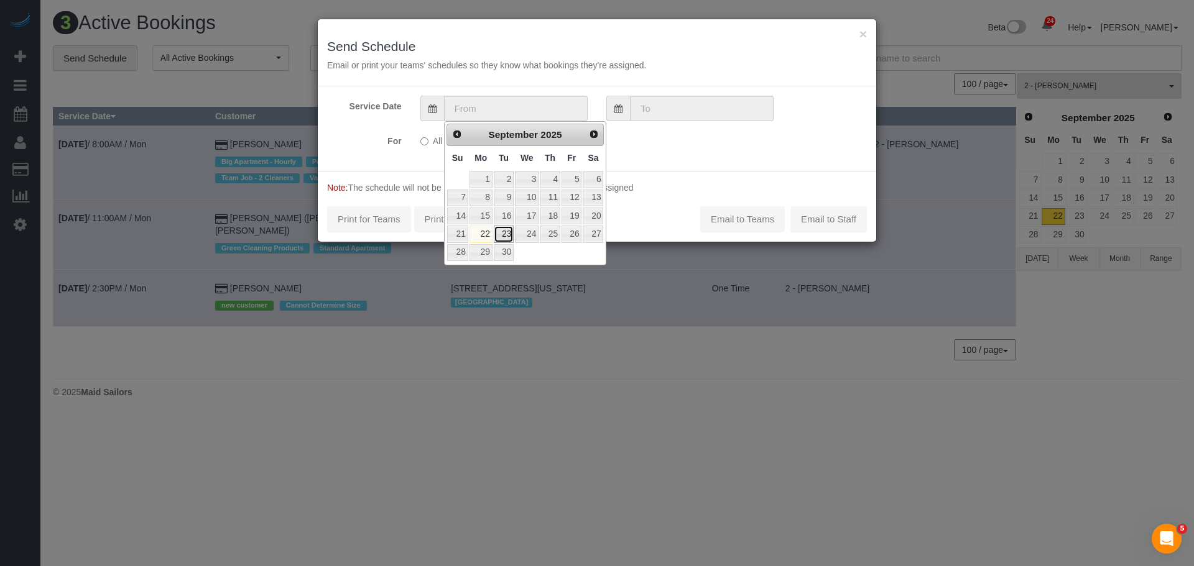
click at [503, 238] on link "23" at bounding box center [504, 234] width 20 height 17
type input "[DATE]"
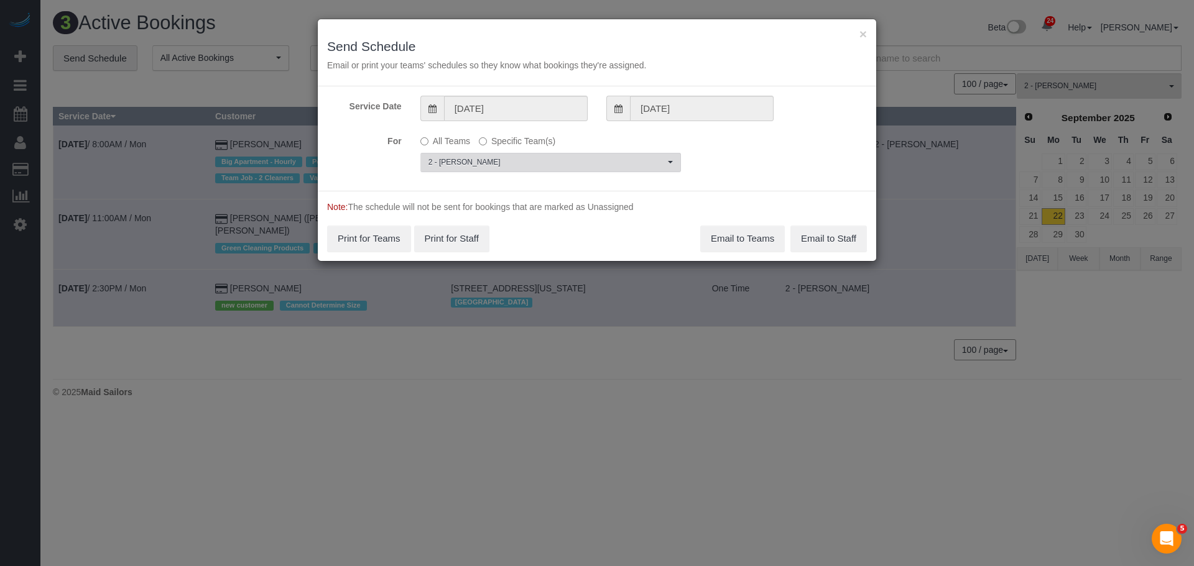
click at [526, 166] on span "2 - [PERSON_NAME]" at bounding box center [546, 162] width 236 height 11
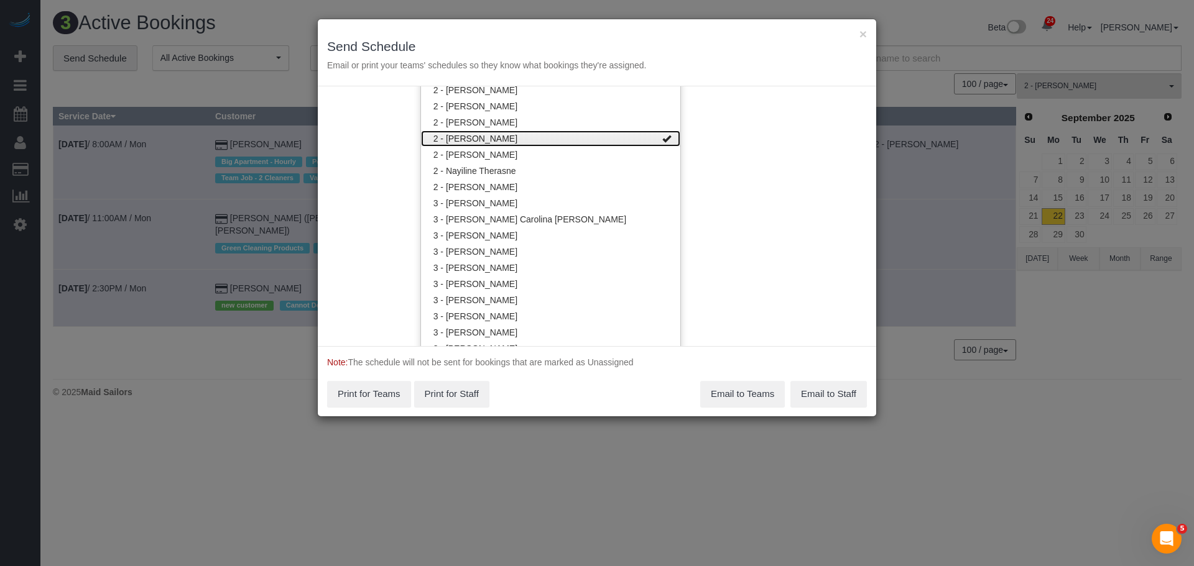
click at [568, 141] on link "2 - [PERSON_NAME]" at bounding box center [550, 139] width 259 height 16
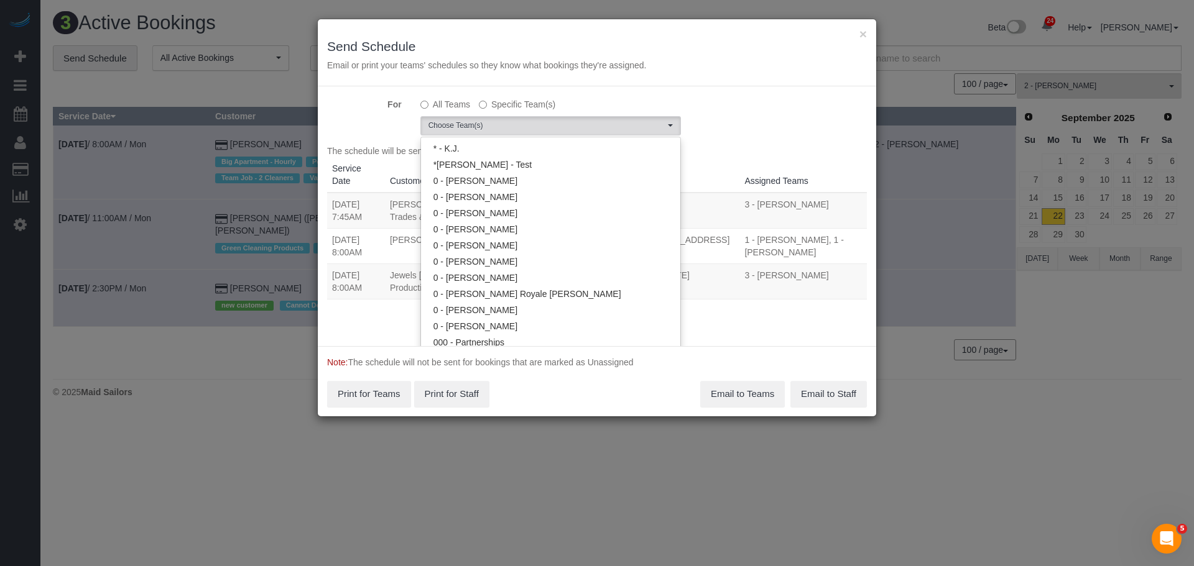
scroll to position [0, 0]
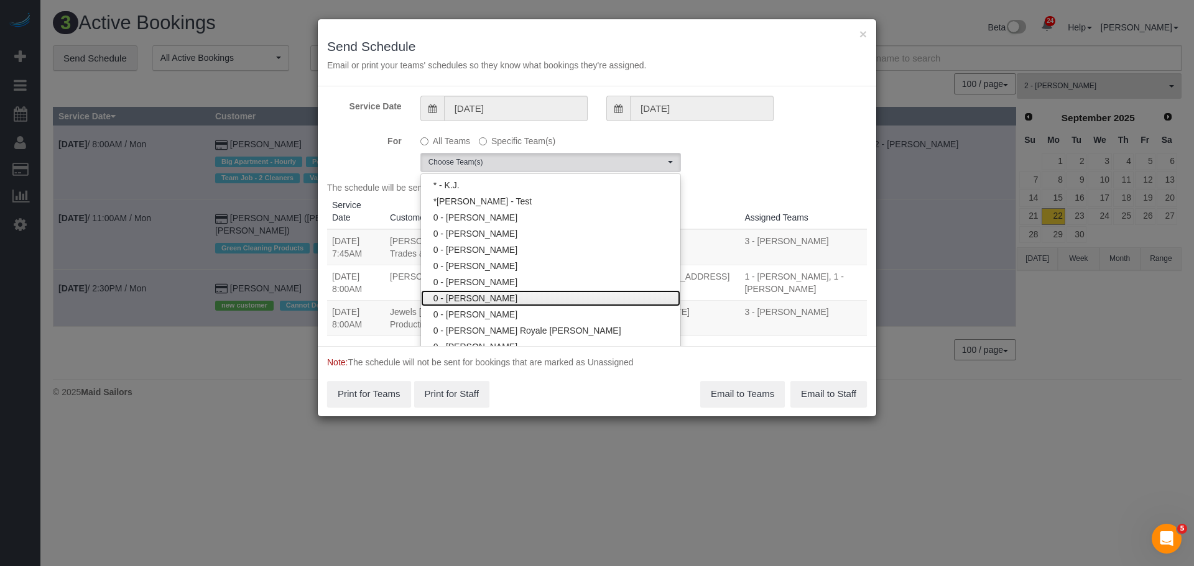
click at [515, 298] on link "0 - [PERSON_NAME]" at bounding box center [550, 298] width 259 height 16
click at [731, 170] on div "For All Teams Specific Team(s) 0 - Kenia Cabanilla Rosado Choose Team(s) * - K.…" at bounding box center [597, 152] width 558 height 42
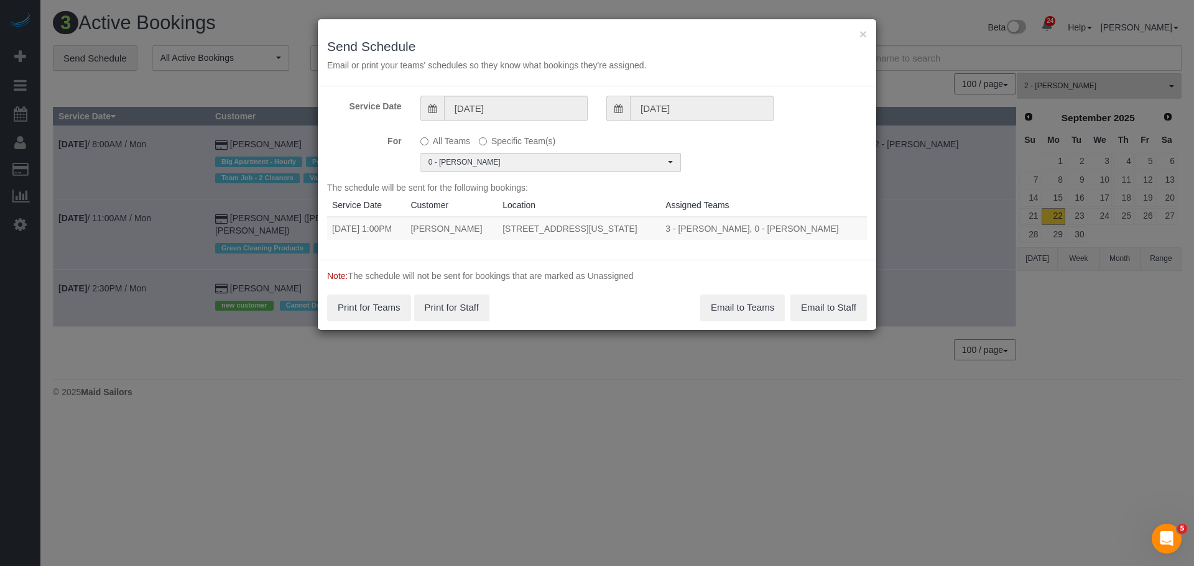
drag, startPoint x: 335, startPoint y: 228, endPoint x: 663, endPoint y: 230, distance: 328.3
click at [663, 230] on tr "09/23/2025 1:00PM Natalie Lin 75 Wall Street, Apt. 30-O, New York, NY 10005 3 -…" at bounding box center [597, 228] width 540 height 23
copy tr "9/23/2025 1:00PM Natalie Lin 75 Wall Street, Apt. 30-O, New York, NY 10005"
click at [737, 305] on button "Email to Teams" at bounding box center [742, 308] width 85 height 26
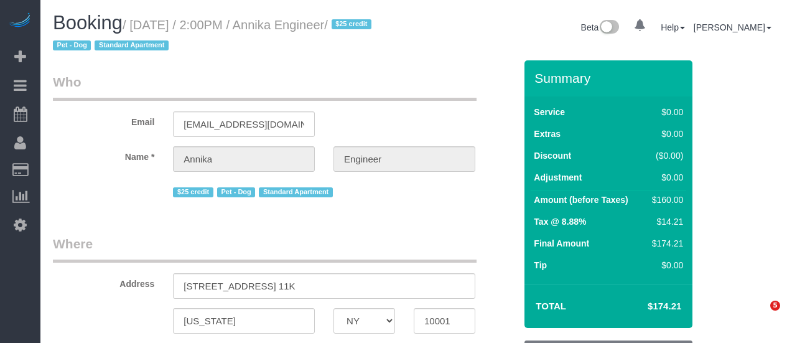
select select "NY"
select select "1"
select select "number:89"
select select "number:90"
select select "number:13"
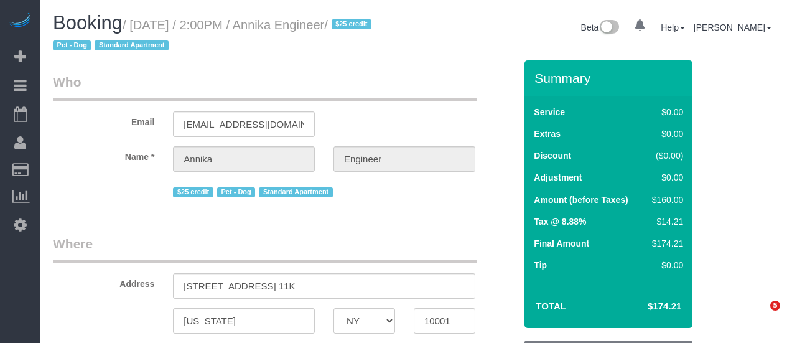
select select "number:5"
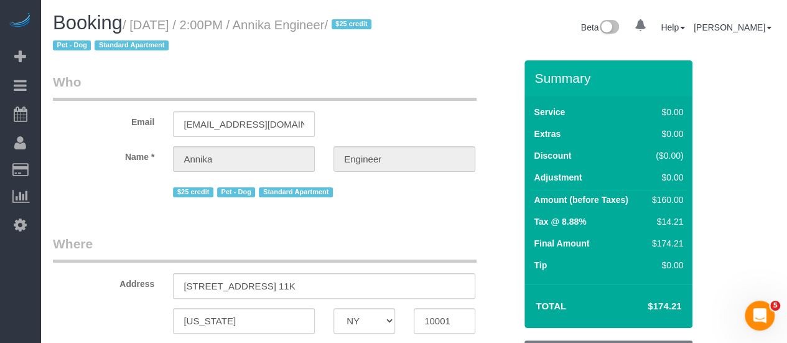
select select "string:stripe-pm_1S9AVr4VGloSiKo7xhoanRqz"
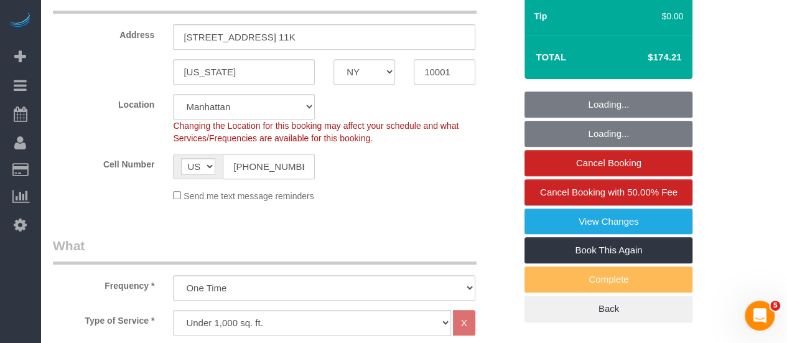
select select "object:1082"
select select "1"
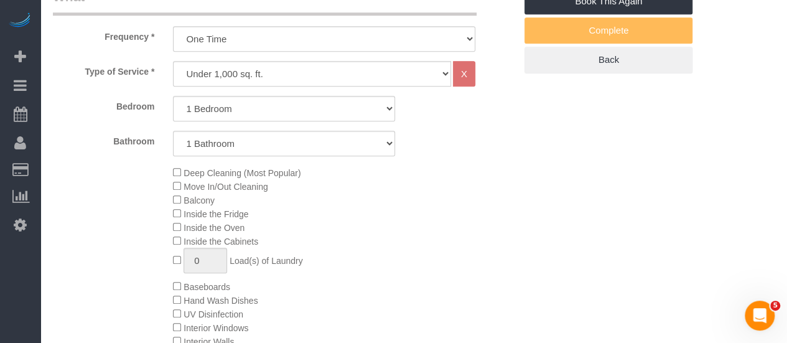
select select "spot1"
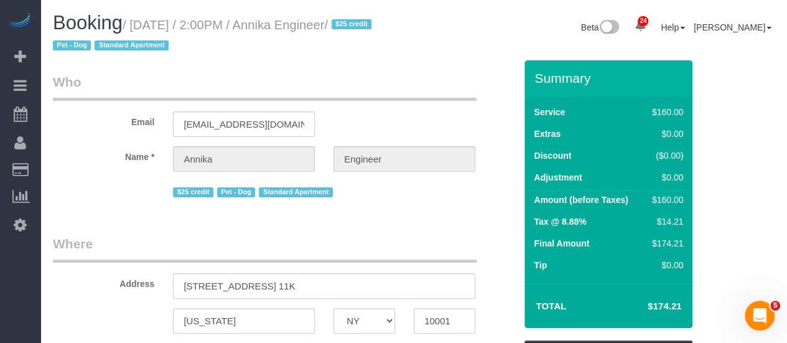
click at [433, 83] on legend "Who" at bounding box center [264, 87] width 423 height 28
click at [335, 24] on small "/ September 22, 2025 / 2:00PM / Annika Engineer / $25 credit Pet - Dog Standard…" at bounding box center [214, 35] width 322 height 35
click at [366, 23] on small "/ September 22, 2025 / 2:00PM / Annika Engineer / $25 credit Pet - Dog Standard…" at bounding box center [214, 35] width 322 height 35
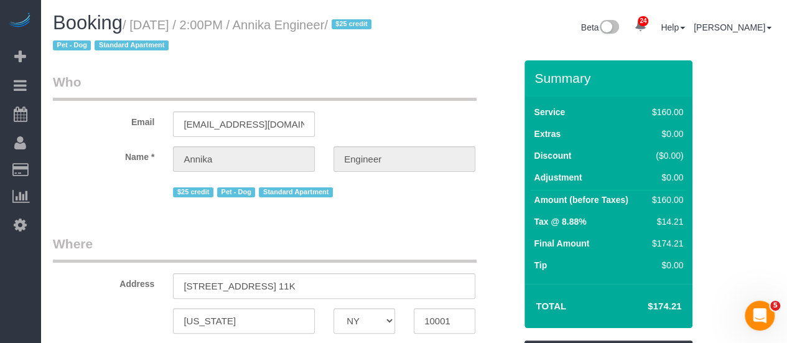
copy small "Annika Engineer"
click at [398, 91] on legend "Who" at bounding box center [264, 87] width 423 height 28
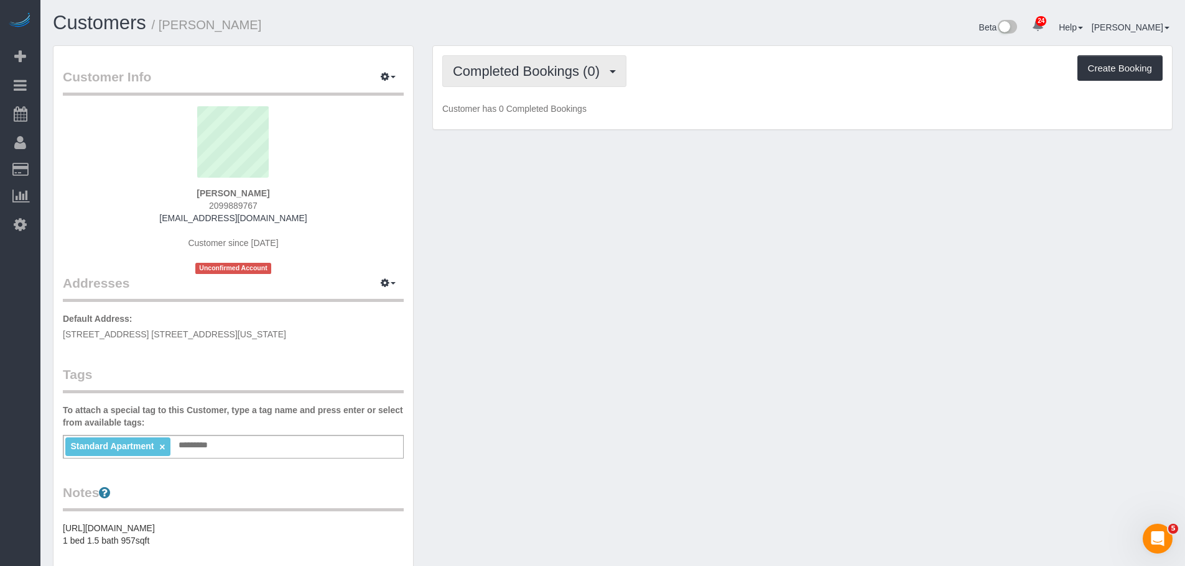
click at [535, 65] on span "Completed Bookings (0)" at bounding box center [529, 71] width 153 height 16
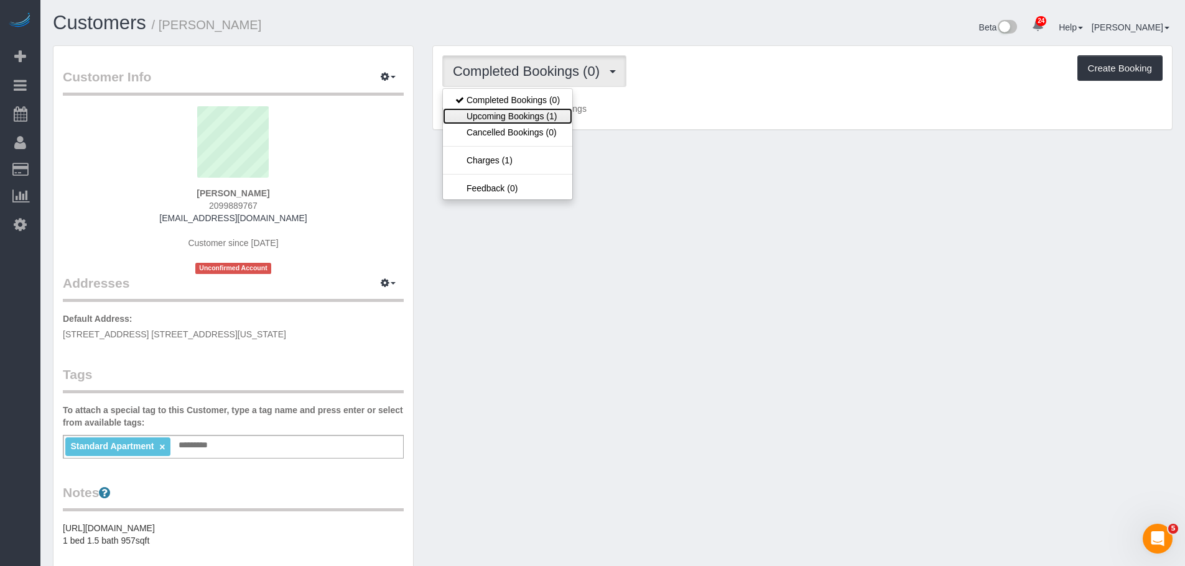
click at [529, 116] on link "Upcoming Bookings (1)" at bounding box center [507, 116] width 129 height 16
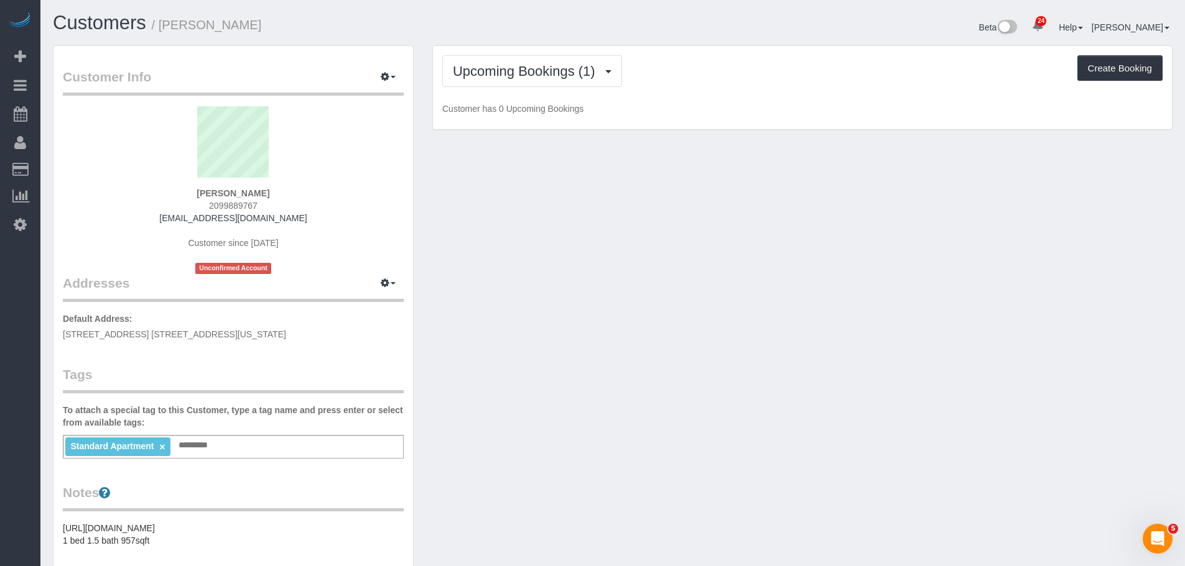
click at [668, 132] on div "Upcoming Bookings (1) Completed Bookings (0) Upcoming Bookings (1) Cancelled Bo…" at bounding box center [802, 94] width 759 height 98
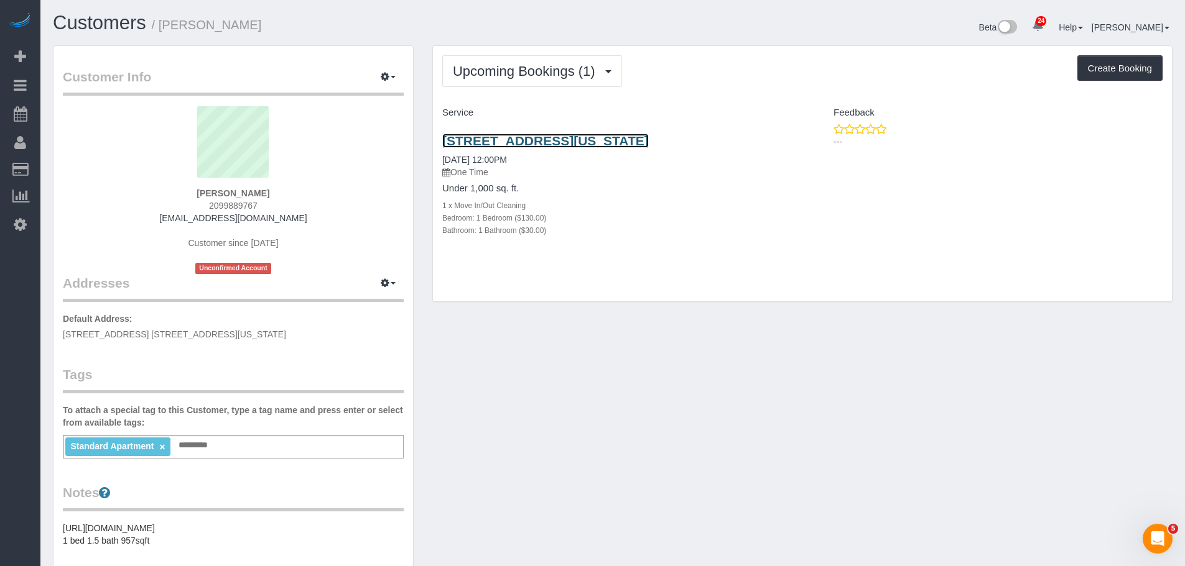
click at [649, 142] on link "101 West 14th Street Unit 6b, 6b, New York, NY 10011" at bounding box center [545, 141] width 206 height 14
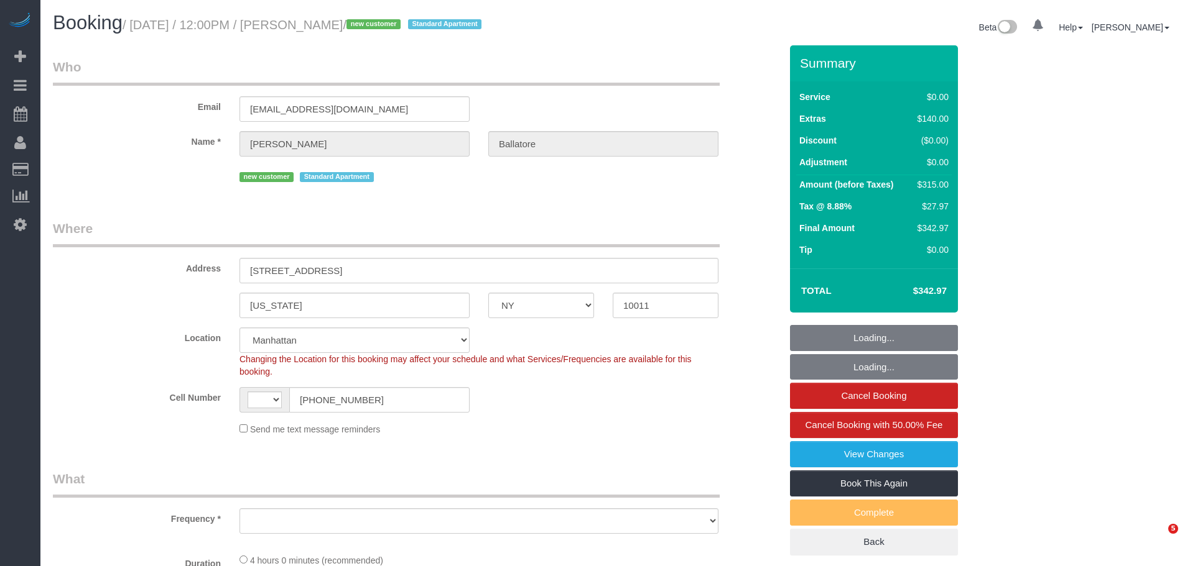
select select "NY"
select select "object:714"
select select "string:stripe-pm_1SAD9P4VGloSiKo78dBjNwS9"
select select "number:60"
select select "number:76"
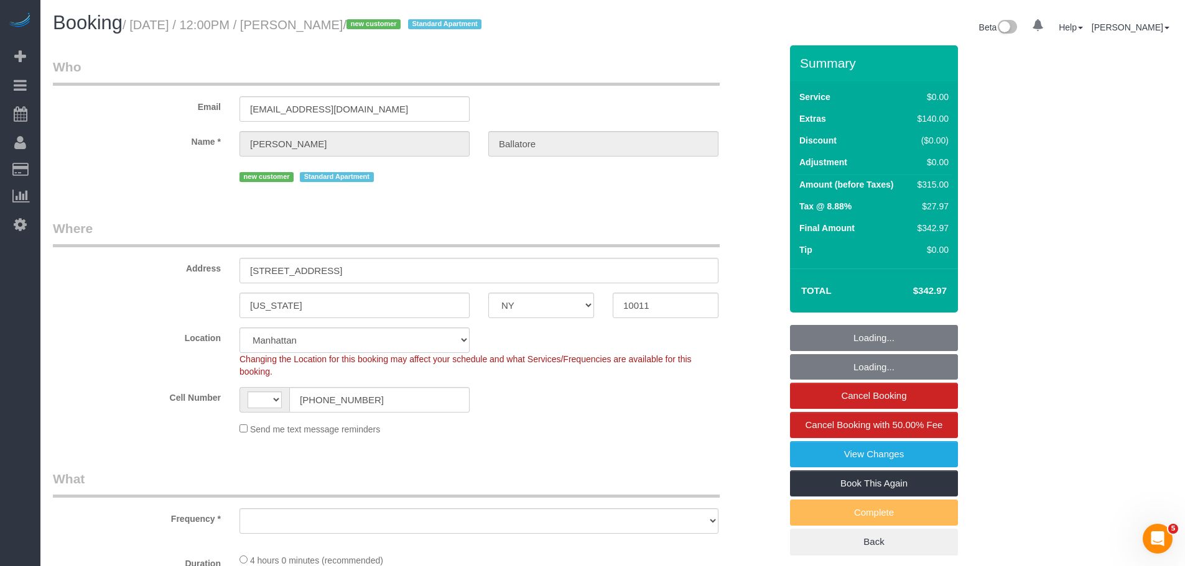
select select "number:15"
select select "number:5"
select select "string:[GEOGRAPHIC_DATA]"
select select "1"
select select "spot1"
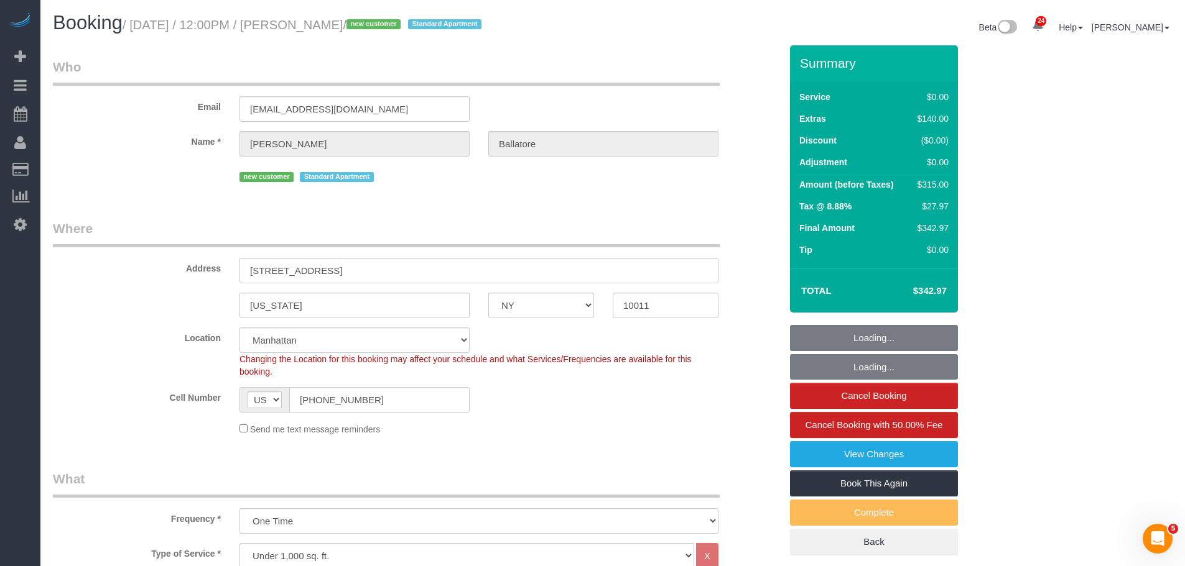
select select "object:1504"
select select "1"
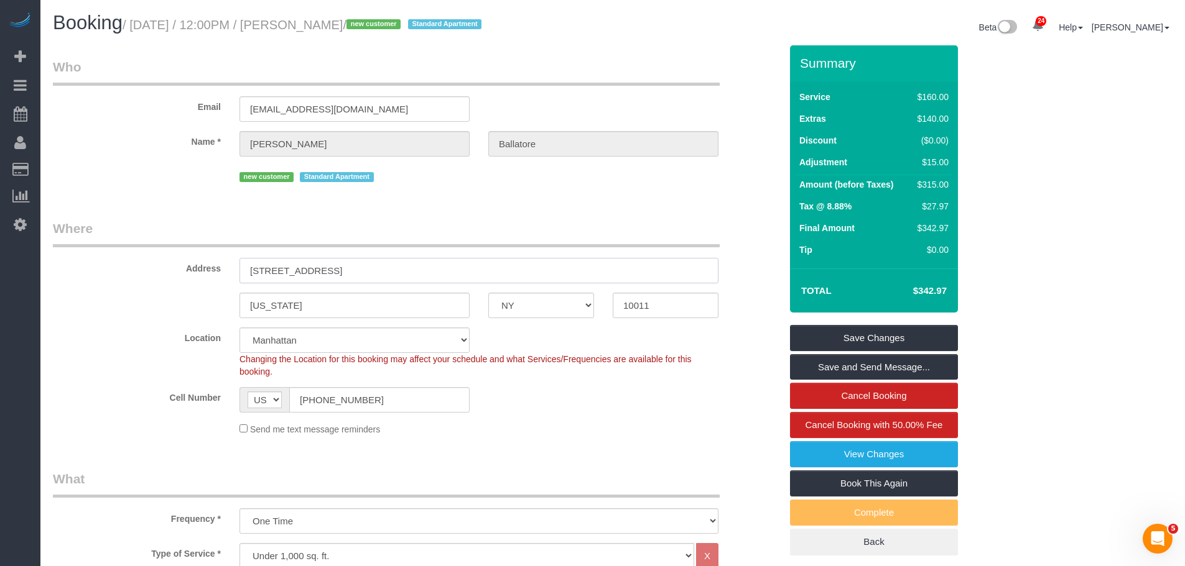
drag, startPoint x: 343, startPoint y: 270, endPoint x: 417, endPoint y: 268, distance: 74.0
click at [343, 270] on input "[STREET_ADDRESS]" at bounding box center [478, 270] width 479 height 25
type input "[STREET_ADDRESS] 6B"
click at [499, 231] on legend "Where" at bounding box center [386, 233] width 667 height 28
click at [856, 340] on link "Save Changes" at bounding box center [874, 338] width 168 height 26
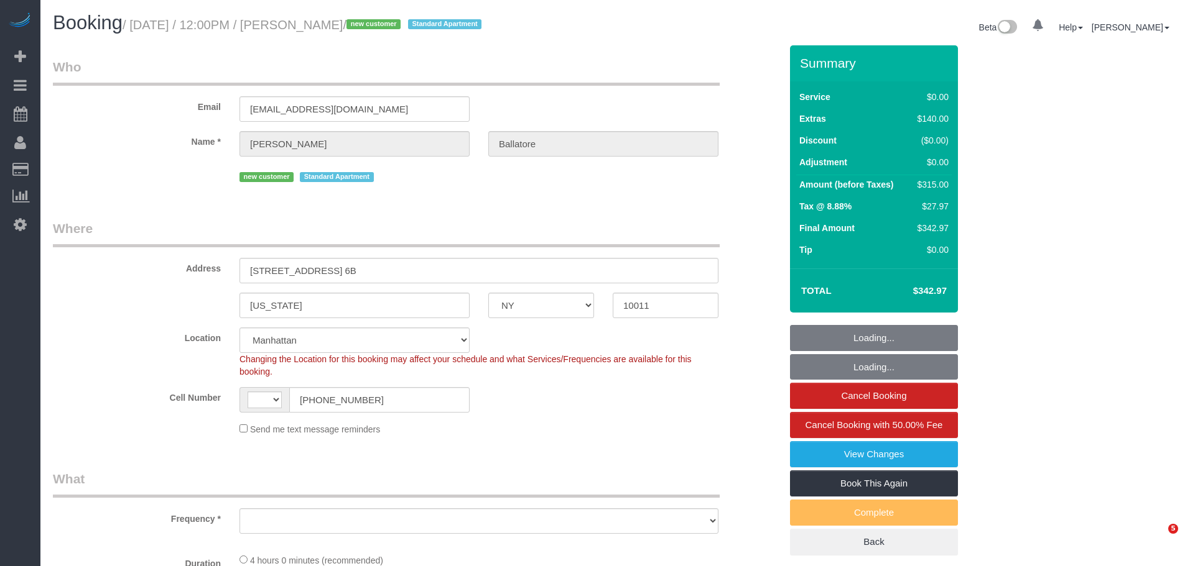
select select "NY"
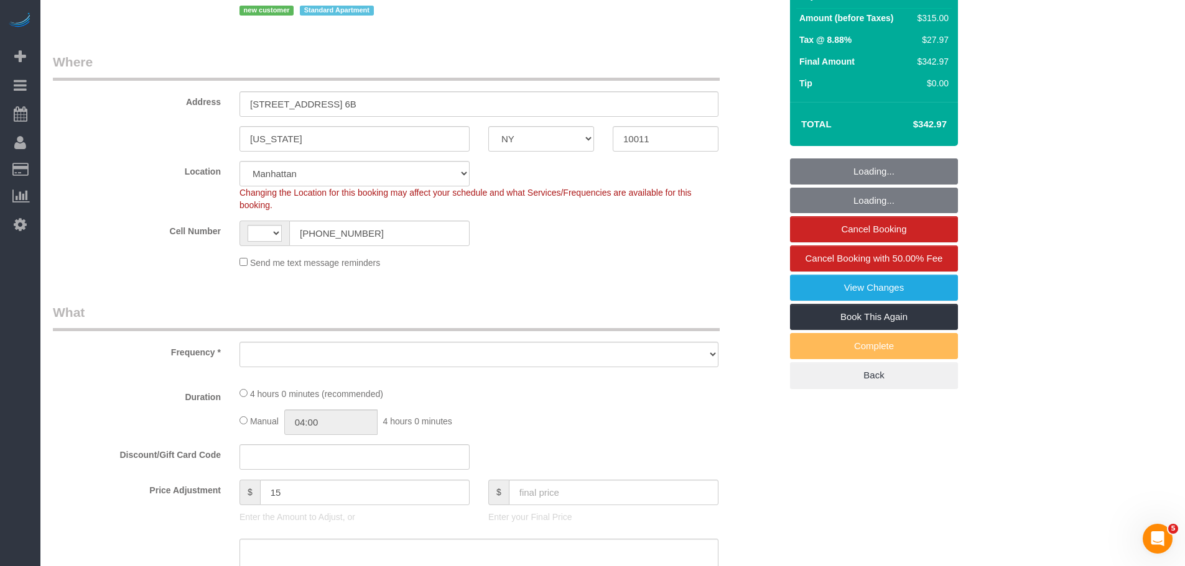
select select "string:stripe-pm_1SAD9P4VGloSiKo78dBjNwS9"
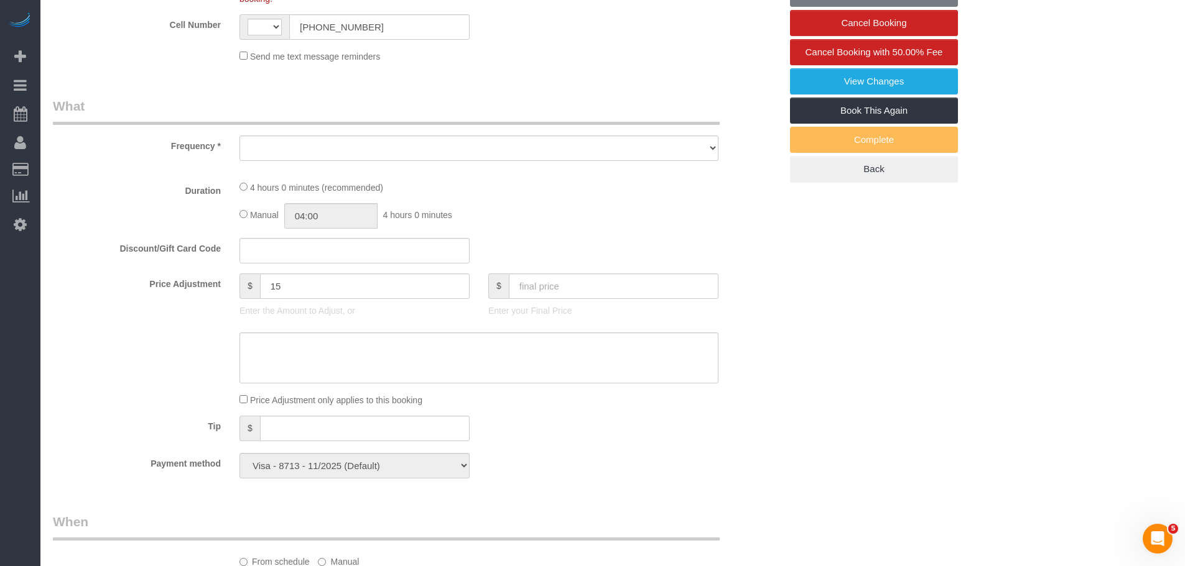
select select "string:[GEOGRAPHIC_DATA]"
select select "1"
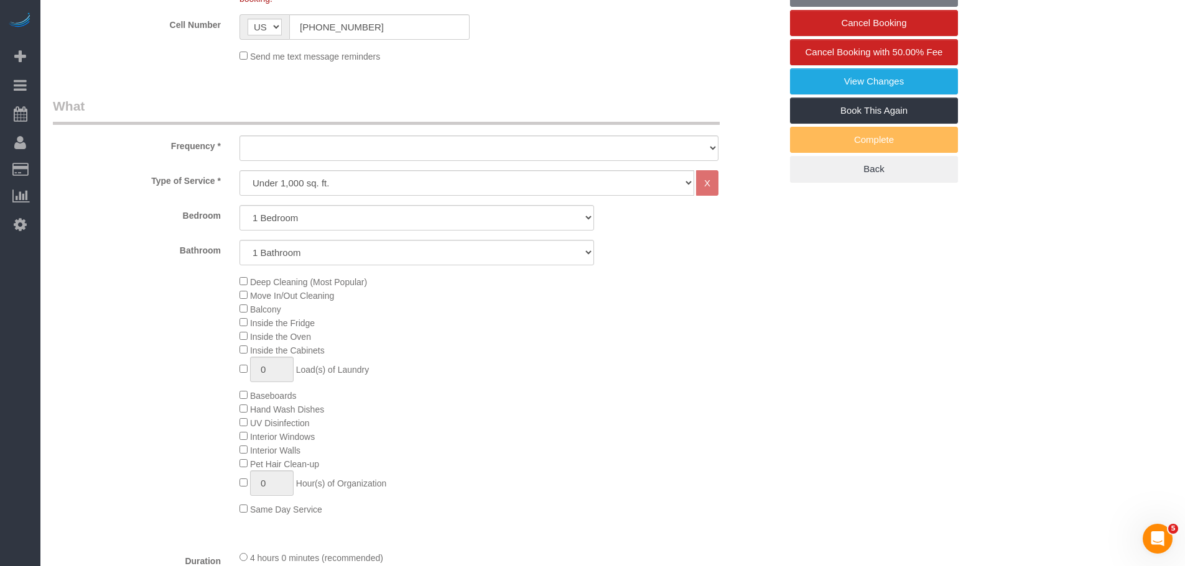
select select "object:919"
select select "spot1"
select select "number:60"
select select "number:76"
select select "number:15"
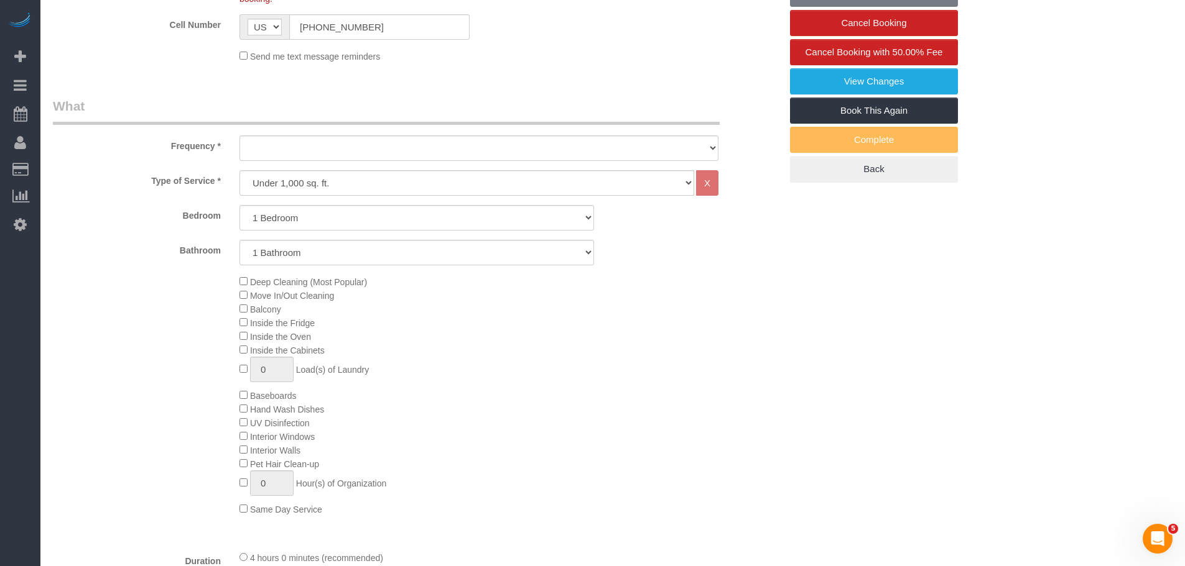
select select "number:5"
select select "1"
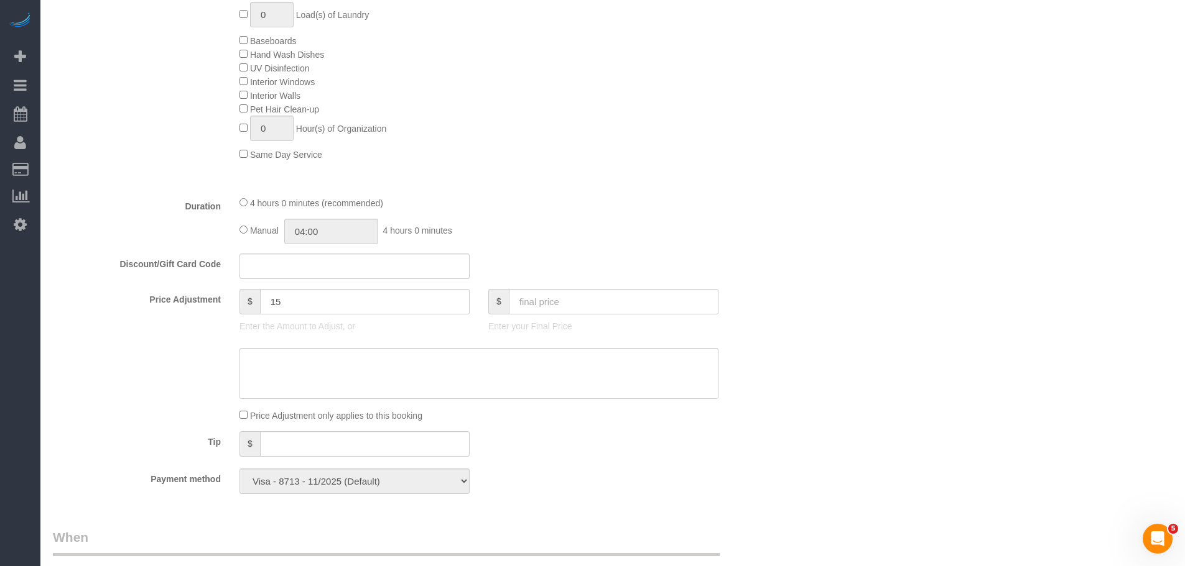
scroll to position [933, 0]
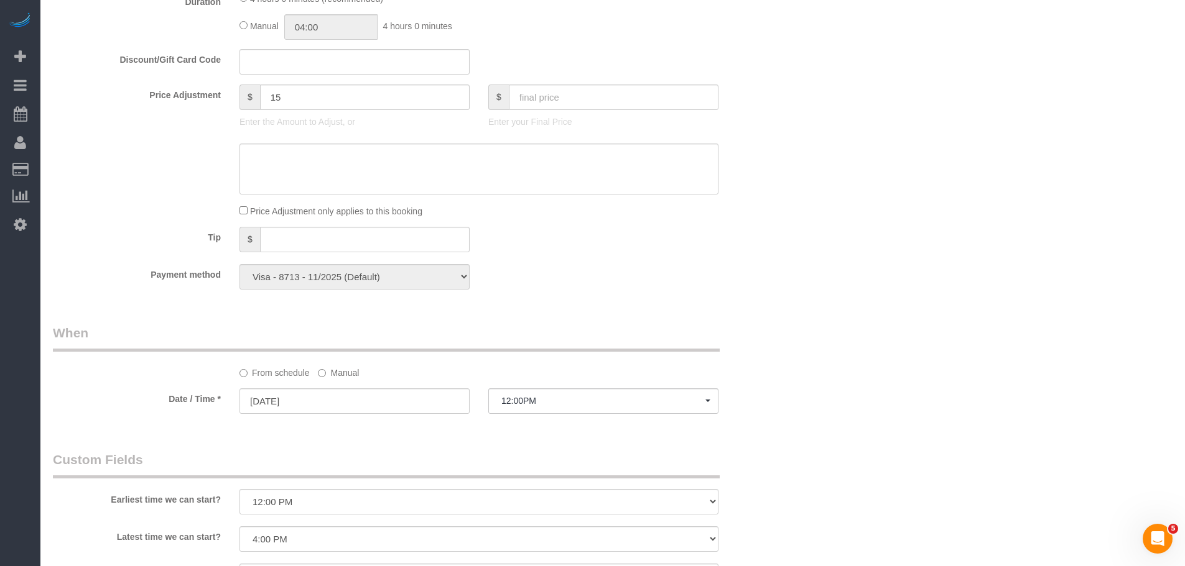
select select "object:1540"
click at [334, 371] on label "Manual" at bounding box center [338, 371] width 41 height 17
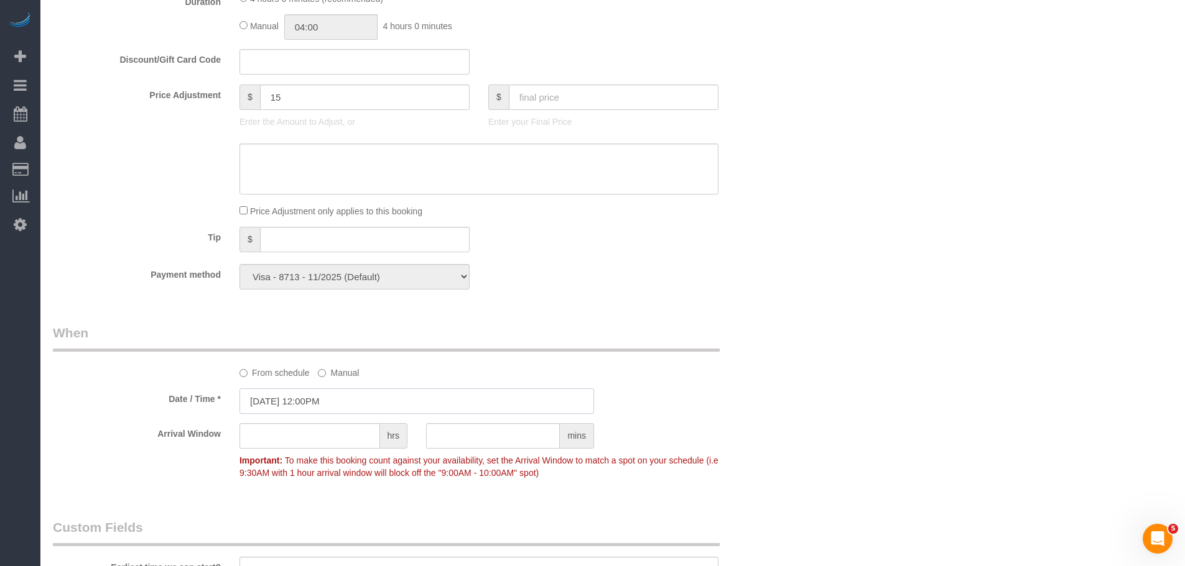
click at [338, 399] on input "[DATE] 12:00PM" at bounding box center [416, 401] width 354 height 25
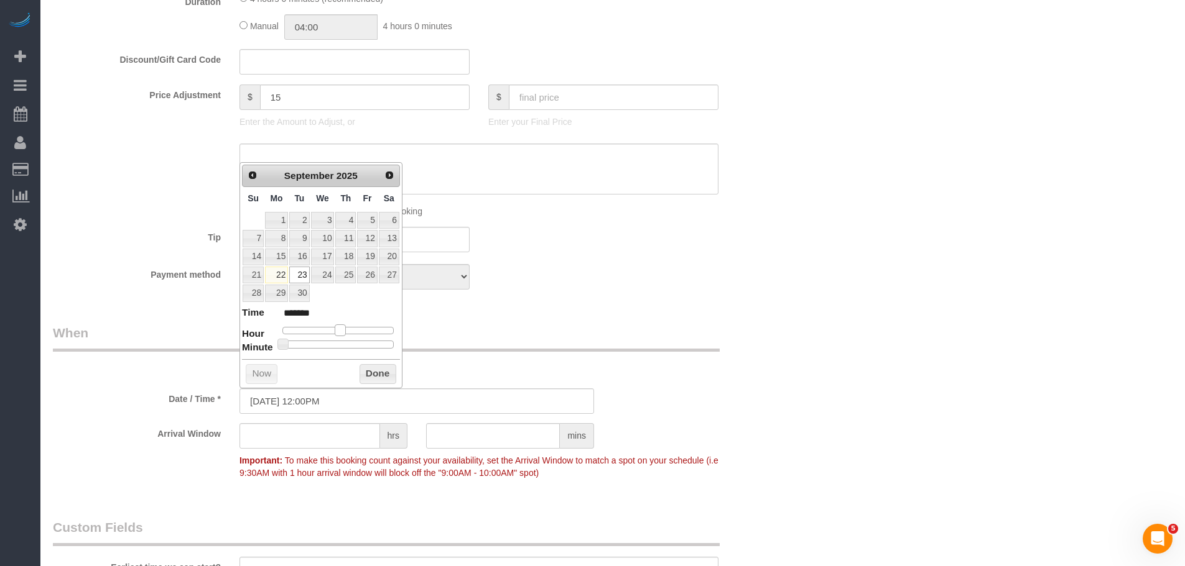
click at [342, 330] on span at bounding box center [340, 330] width 11 height 11
type input "[DATE] 1:00PM"
type input "******"
type input "[DATE] 1:30PM"
type input "******"
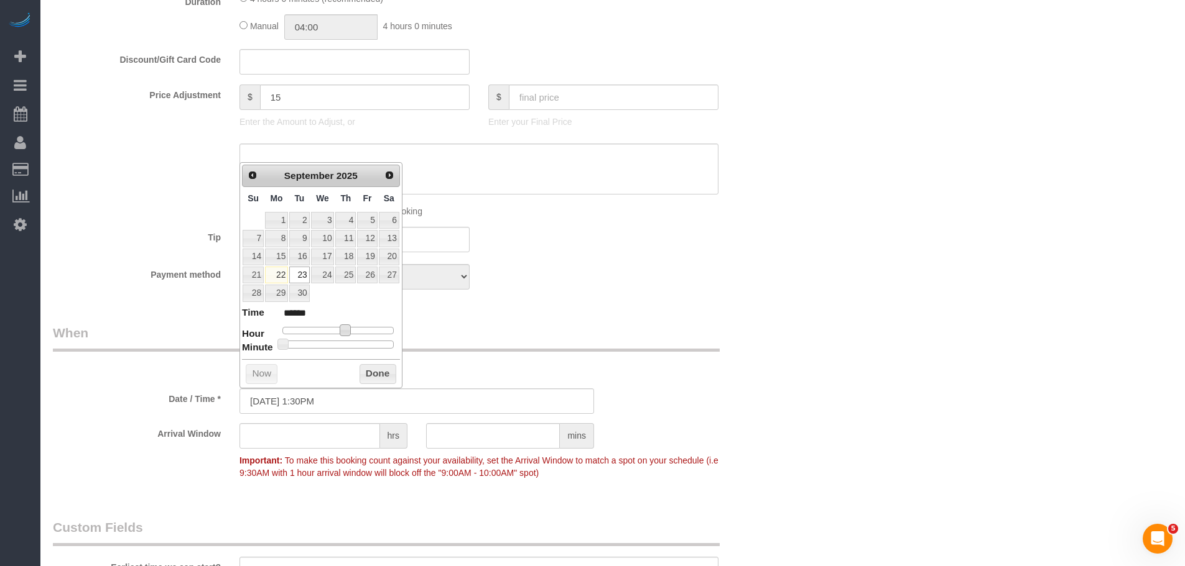
click at [344, 346] on div at bounding box center [337, 344] width 111 height 7
click at [371, 377] on button "Done" at bounding box center [377, 374] width 37 height 20
click at [659, 307] on div "Who Email [EMAIL_ADDRESS][DOMAIN_NAME] Name * [PERSON_NAME] new customer Standa…" at bounding box center [417, 187] width 746 height 2149
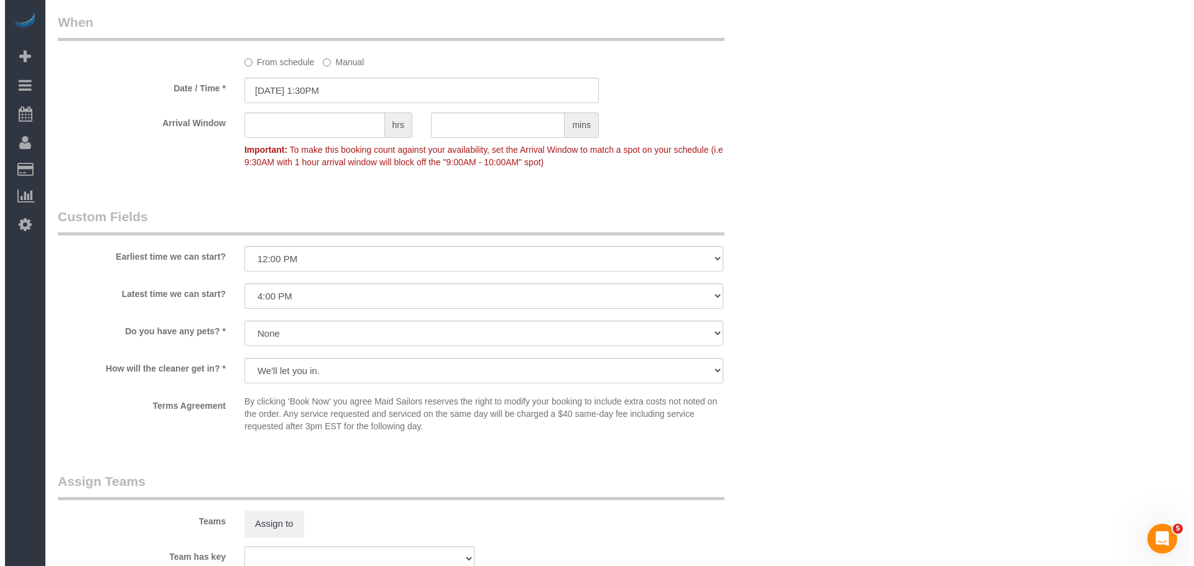
scroll to position [1430, 0]
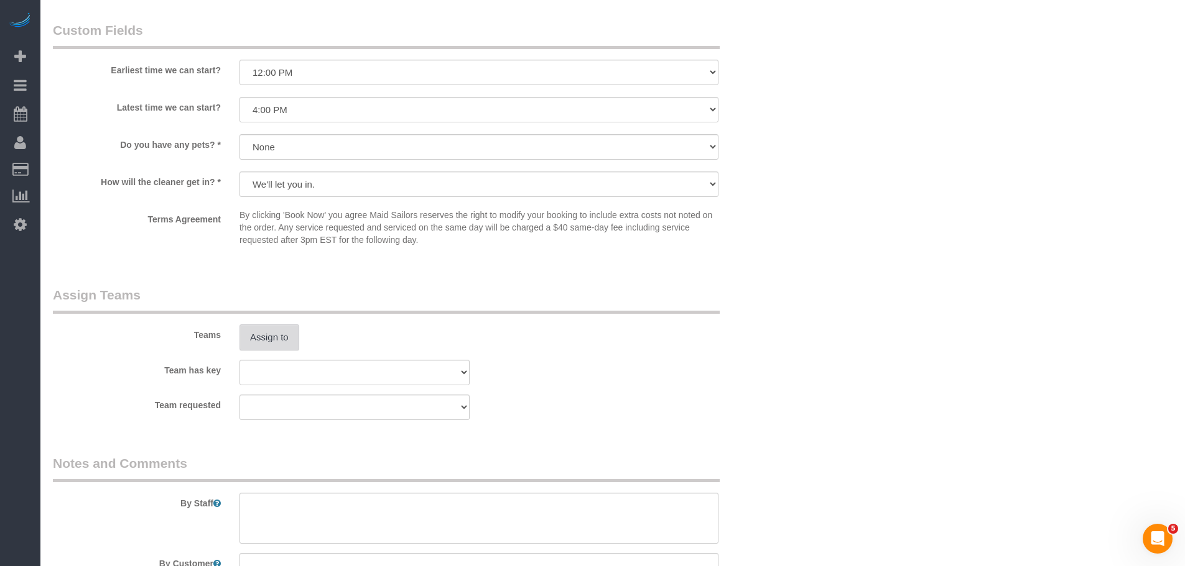
click at [267, 336] on button "Assign to" at bounding box center [269, 338] width 60 height 26
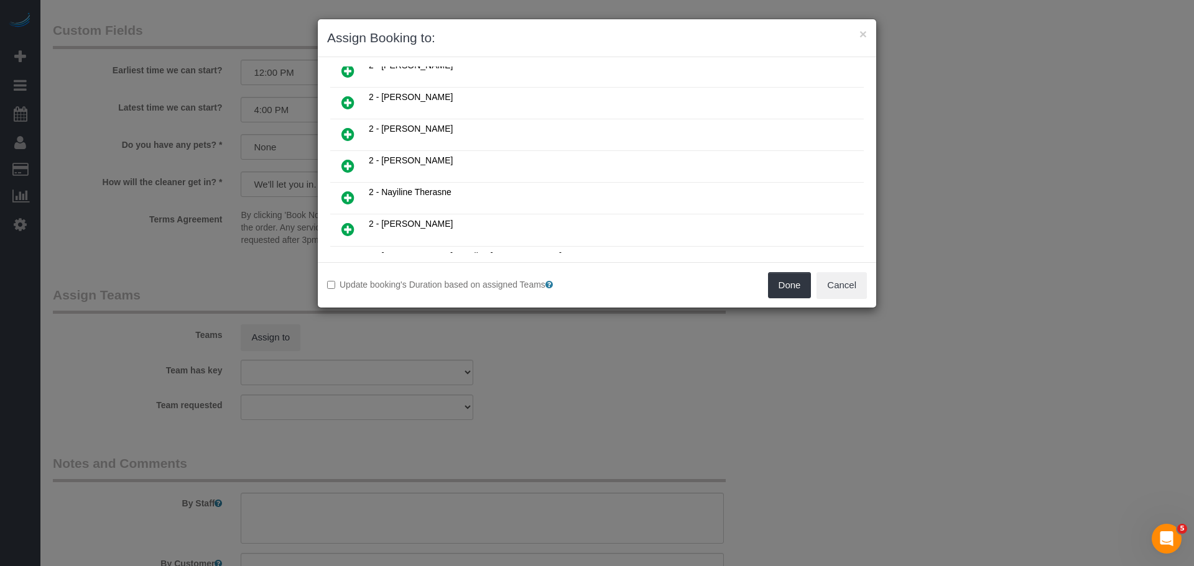
drag, startPoint x: 347, startPoint y: 132, endPoint x: 390, endPoint y: 145, distance: 44.8
click at [347, 132] on icon at bounding box center [347, 134] width 13 height 15
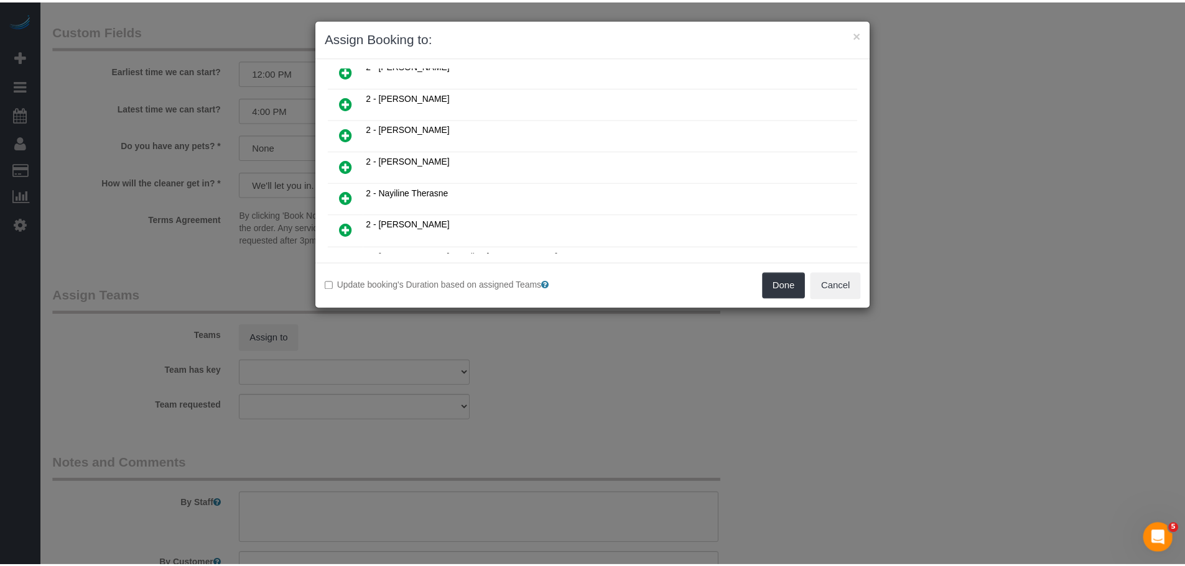
scroll to position [714, 0]
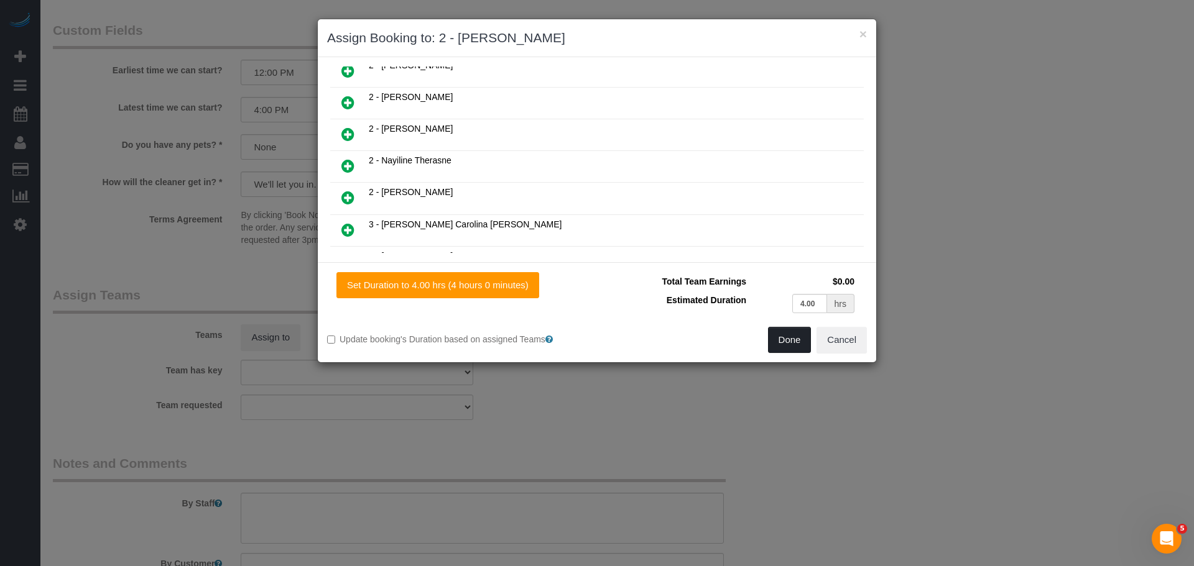
click at [794, 342] on button "Done" at bounding box center [790, 340] width 44 height 26
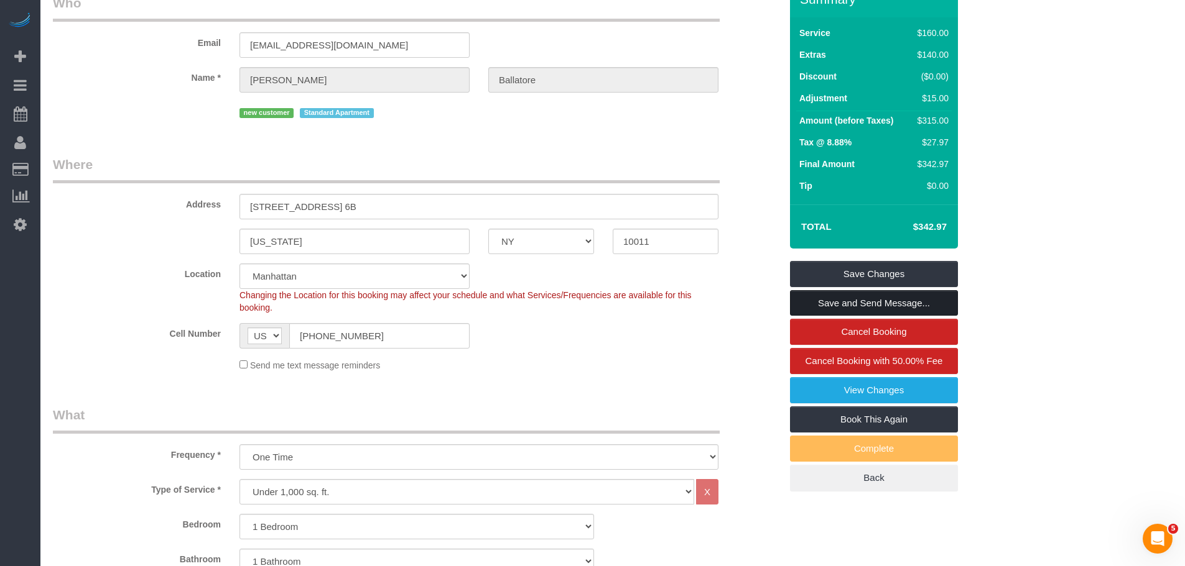
scroll to position [62, 0]
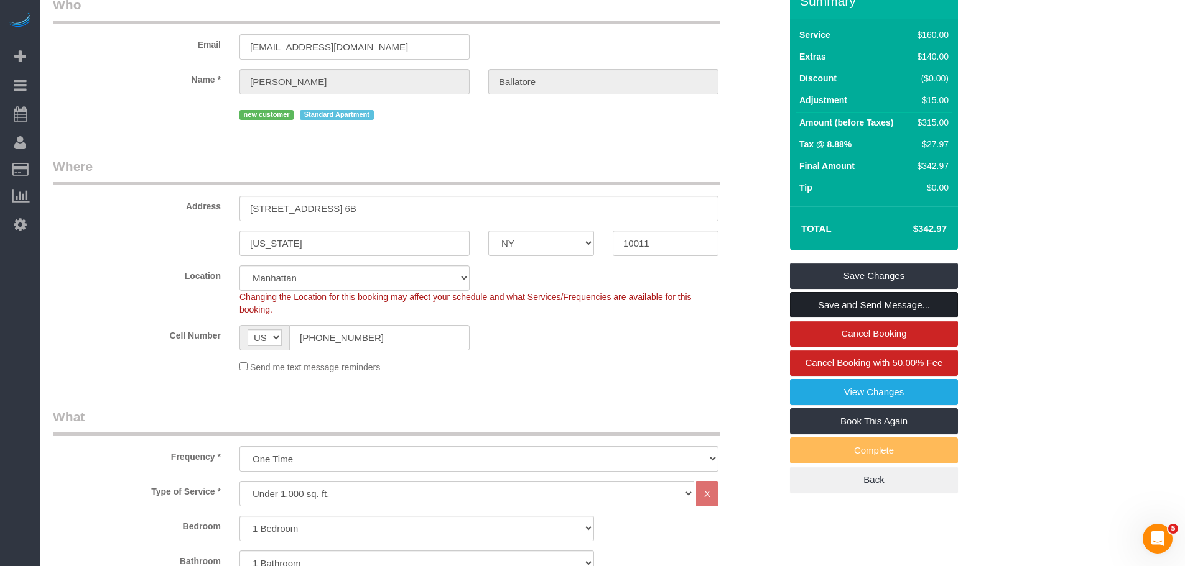
click at [896, 306] on link "Save and Send Message..." at bounding box center [874, 305] width 168 height 26
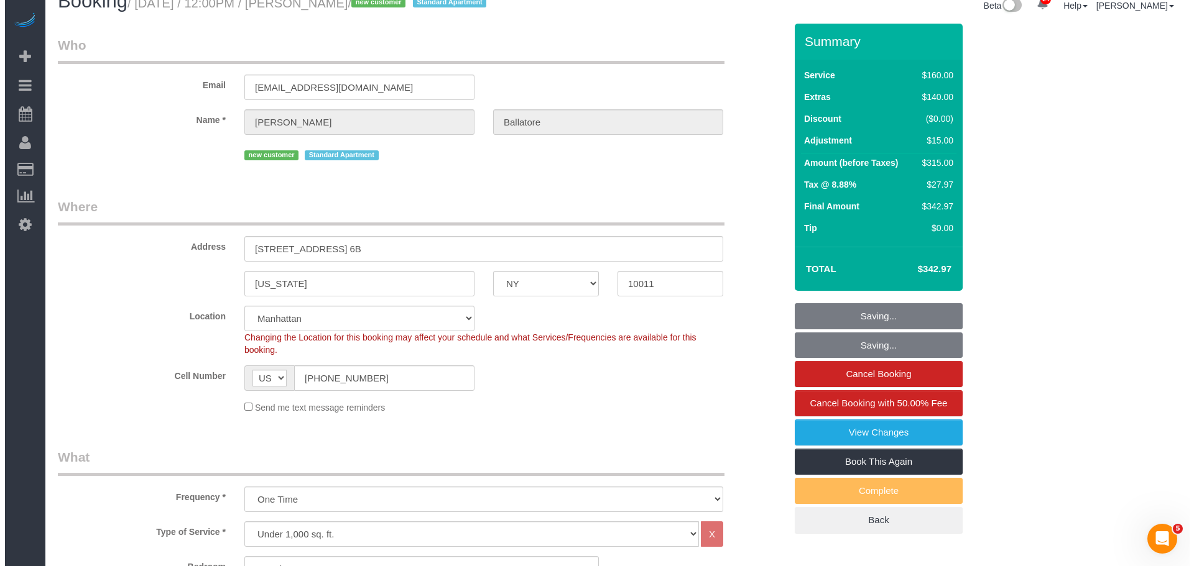
scroll to position [0, 0]
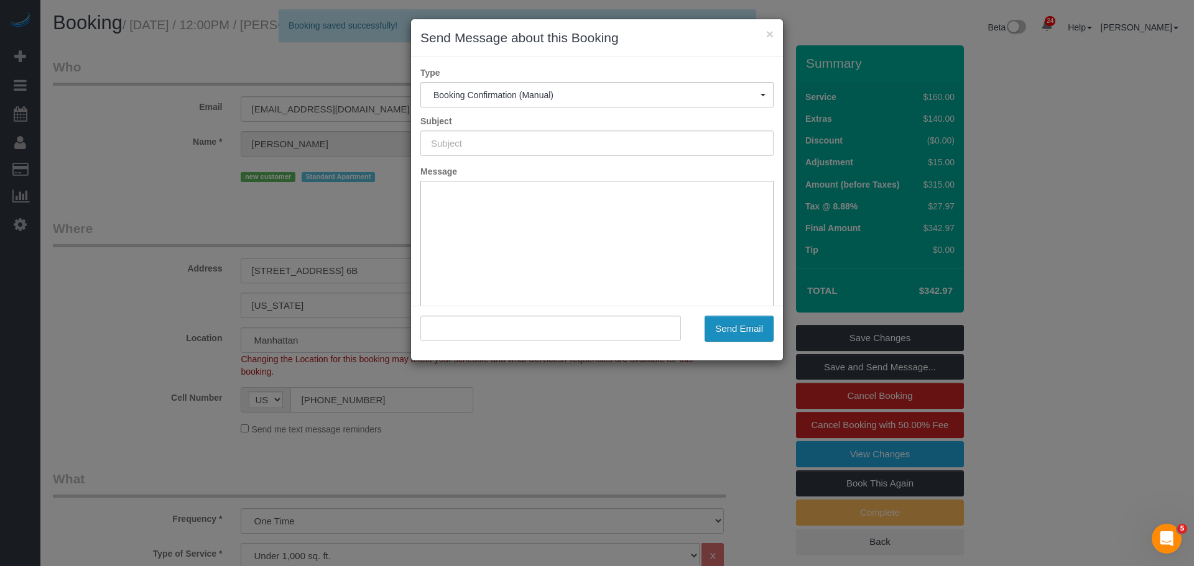
click at [733, 323] on button "Send Email" at bounding box center [738, 329] width 69 height 26
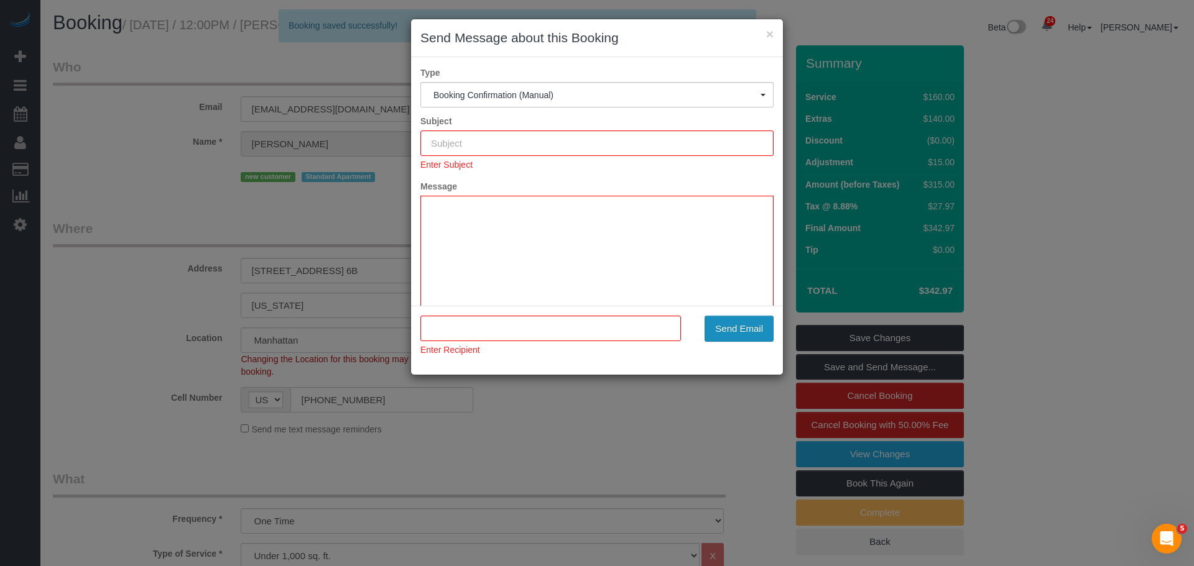
type input "Cleaning Confirmed for [DATE] 1:30pm"
type input ""[PERSON_NAME]" <[EMAIL_ADDRESS][DOMAIN_NAME]>"
click at [737, 325] on button "Send Email" at bounding box center [738, 329] width 69 height 26
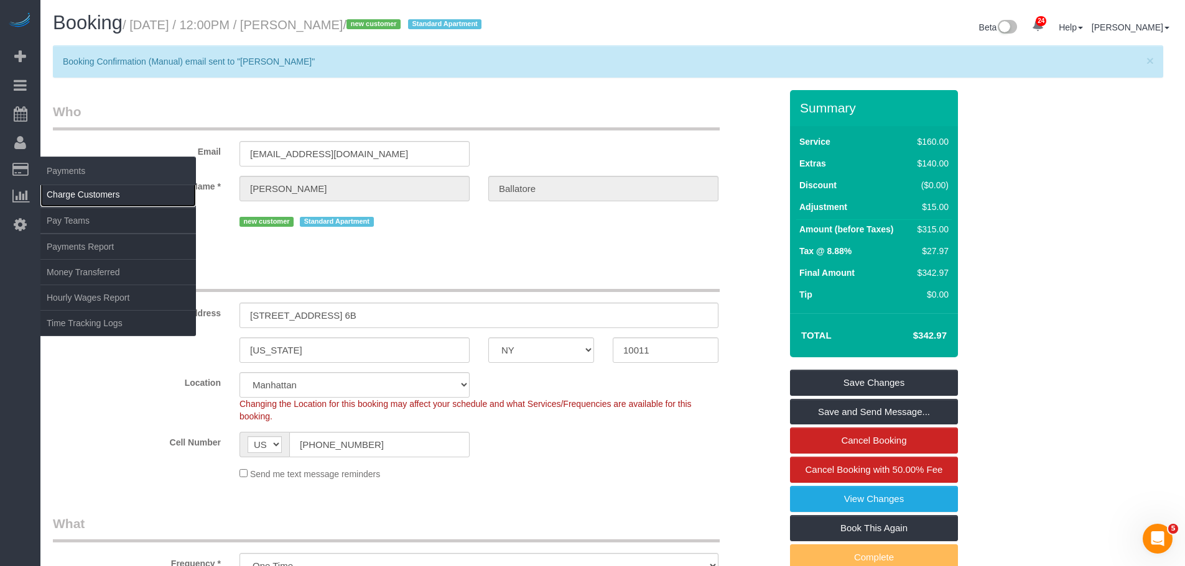
click at [72, 196] on link "Charge Customers" at bounding box center [117, 194] width 155 height 25
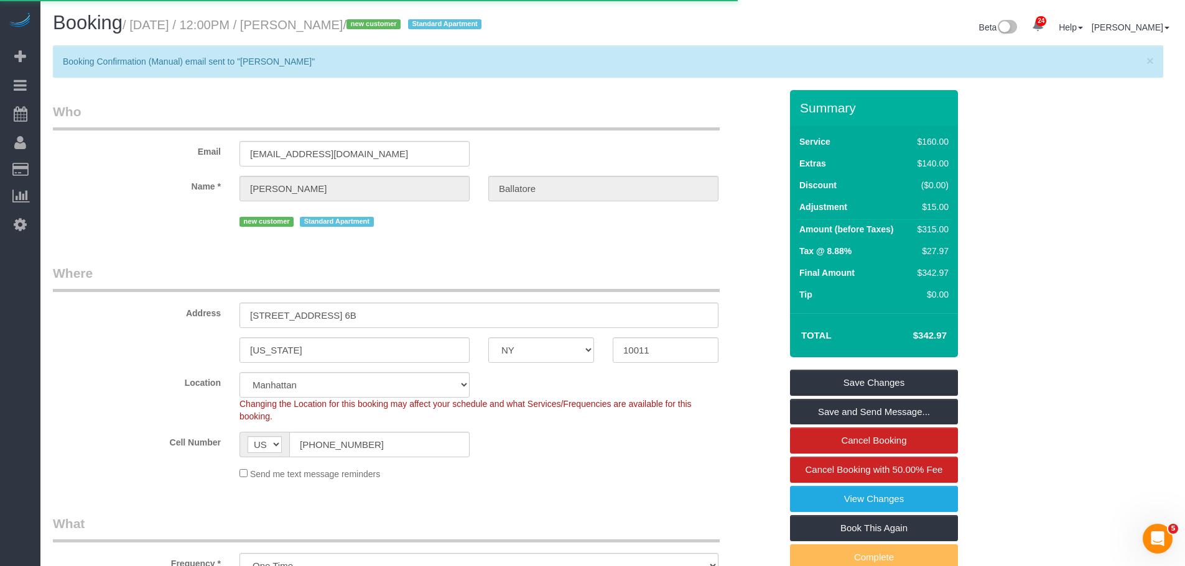
select select
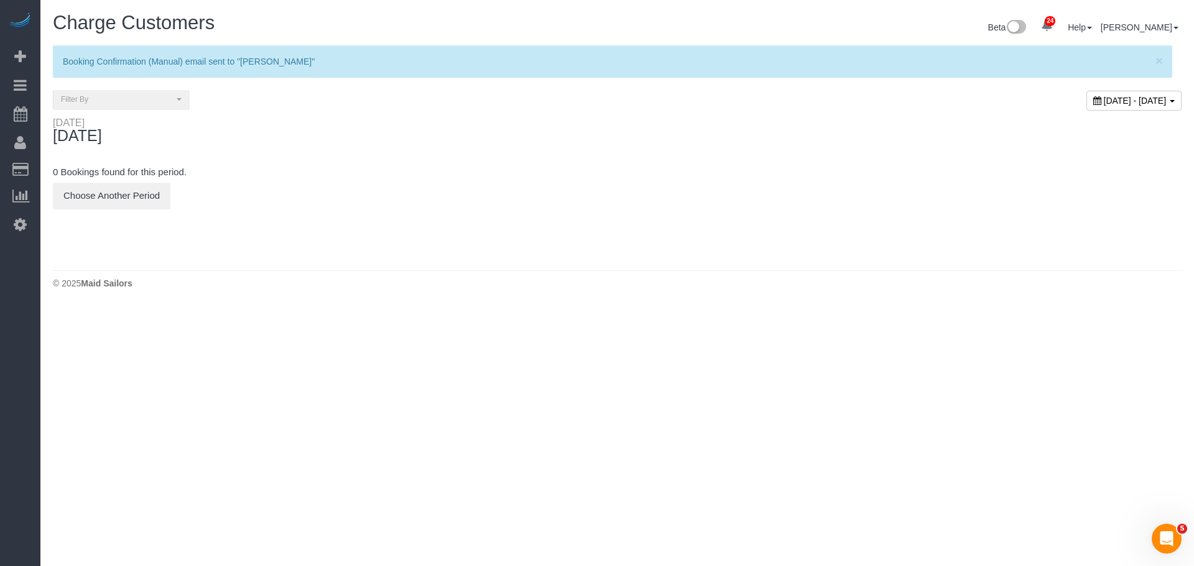
drag, startPoint x: 1076, startPoint y: 101, endPoint x: 1056, endPoint y: 134, distance: 38.8
click at [1104, 104] on span "[DATE] - [DATE]" at bounding box center [1135, 101] width 63 height 10
type input "**********"
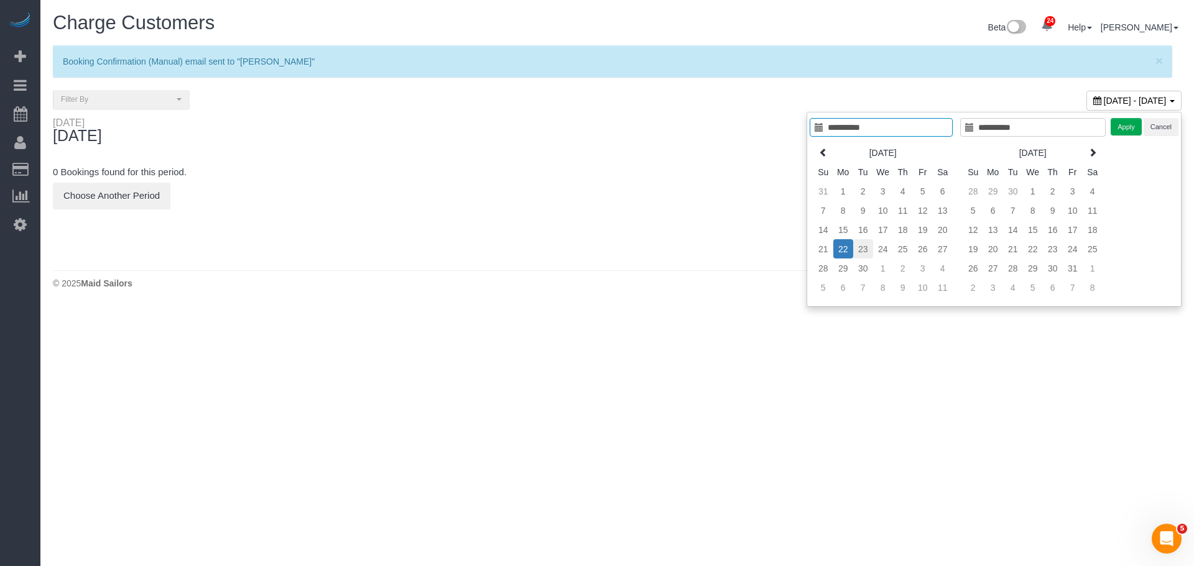
type input "**********"
click at [862, 246] on td "23" at bounding box center [863, 248] width 20 height 19
type input "**********"
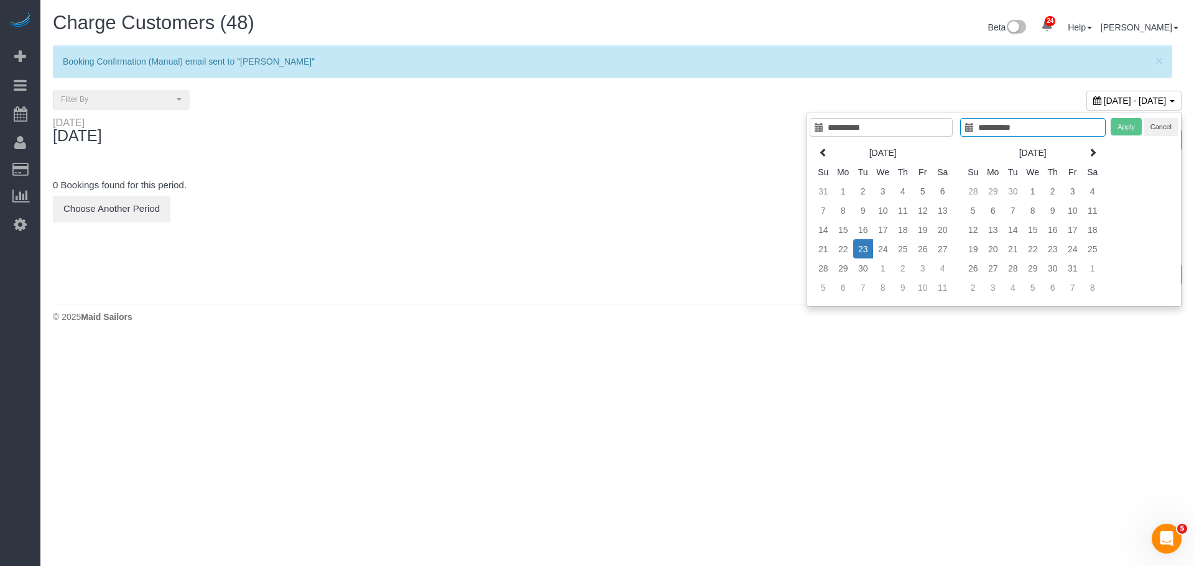
click at [861, 248] on td "23" at bounding box center [863, 248] width 20 height 19
type input "**********"
click at [1120, 124] on button "Apply" at bounding box center [1126, 127] width 31 height 18
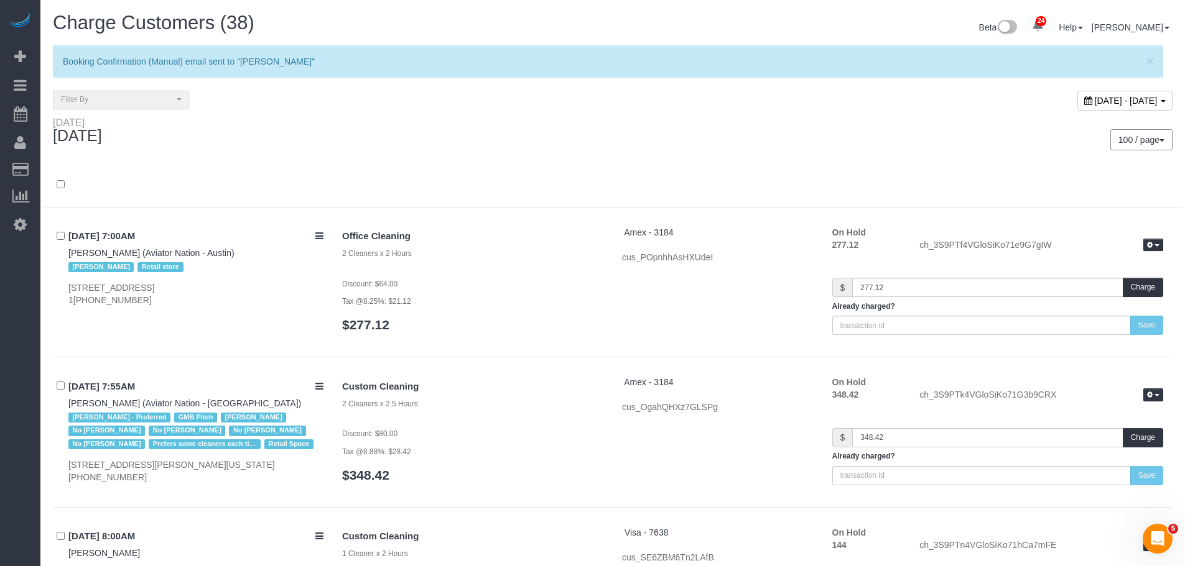
click at [524, 200] on div at bounding box center [613, 191] width 1138 height 32
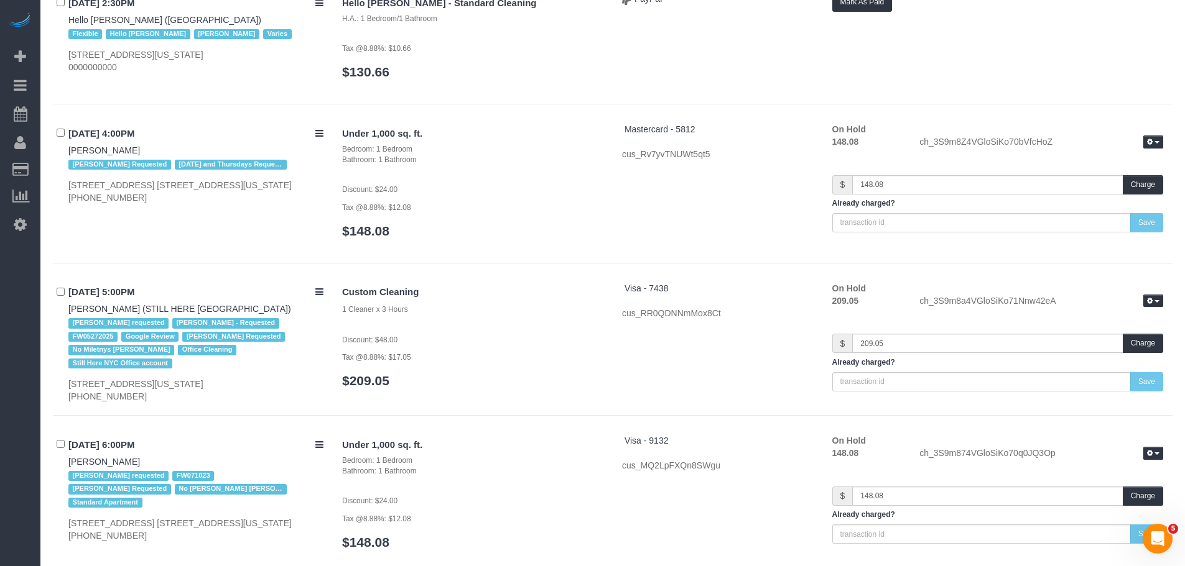
scroll to position [5505, 0]
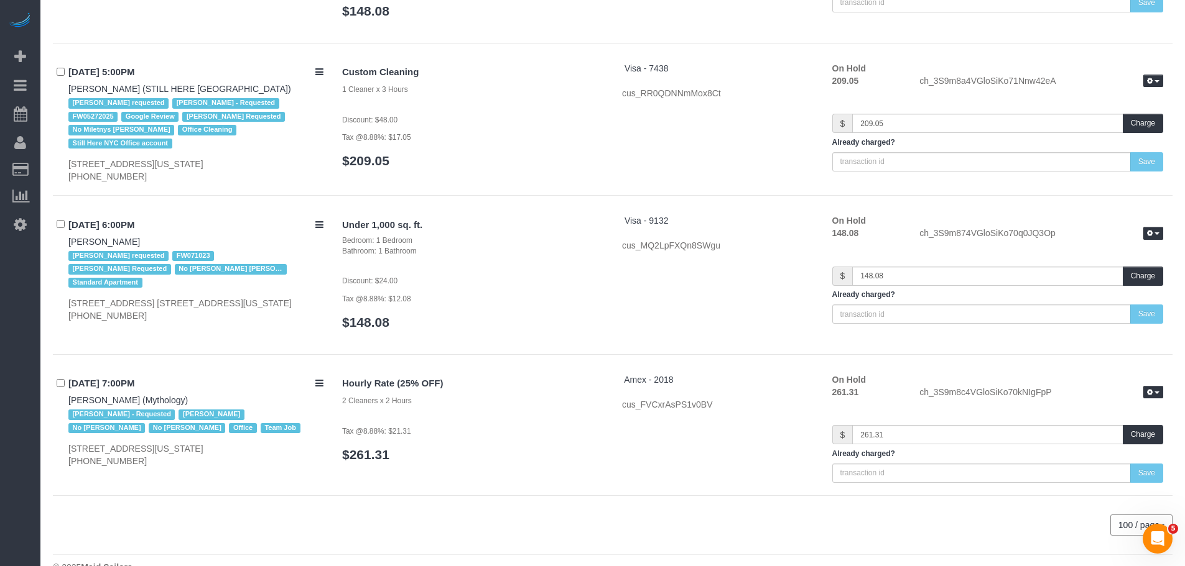
click at [530, 241] on div "Under 1,000 sq. ft. Bedroom: 1 Bedroom Bathroom: 1 Bathroom Discount: $24.00 Ta…" at bounding box center [473, 278] width 280 height 127
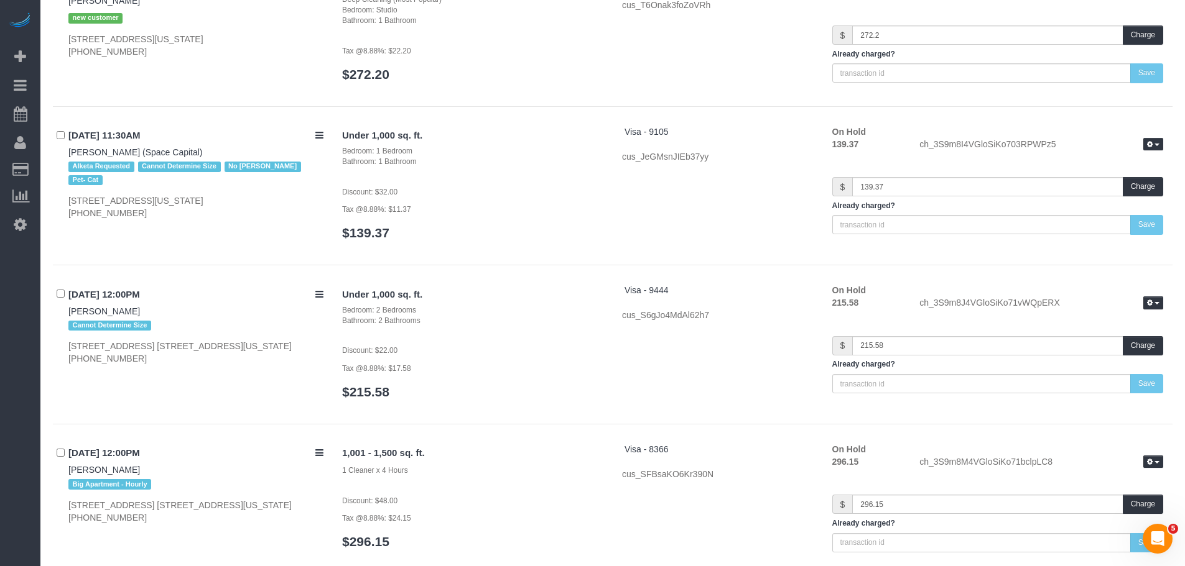
scroll to position [3578, 0]
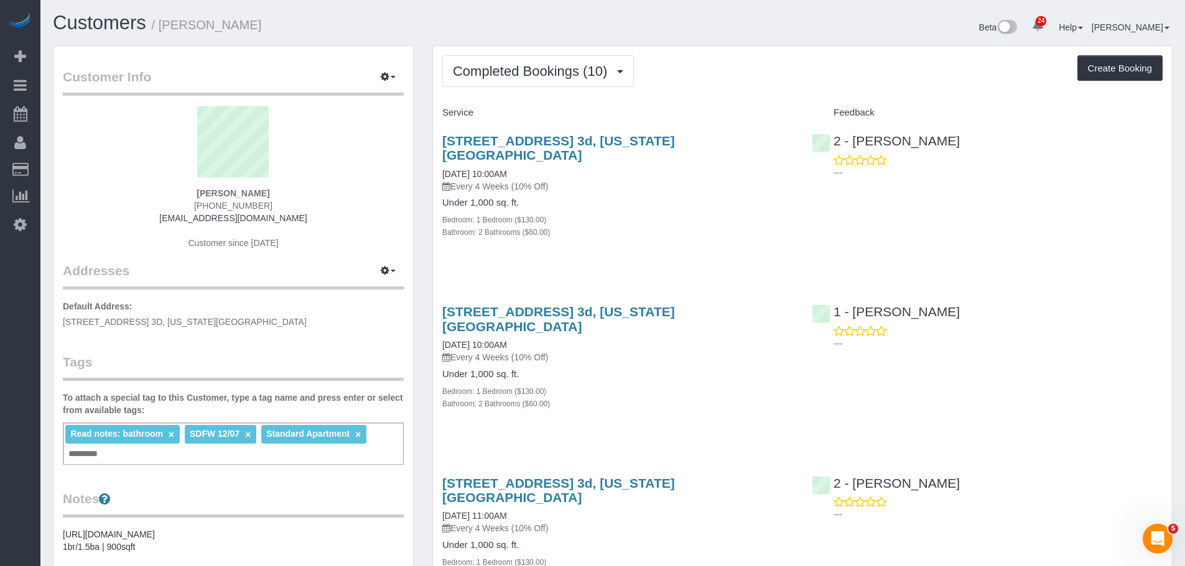
click at [699, 226] on div "Bathroom: 2 Bathrooms ($60.00)" at bounding box center [617, 232] width 351 height 12
